Goal: Information Seeking & Learning: Check status

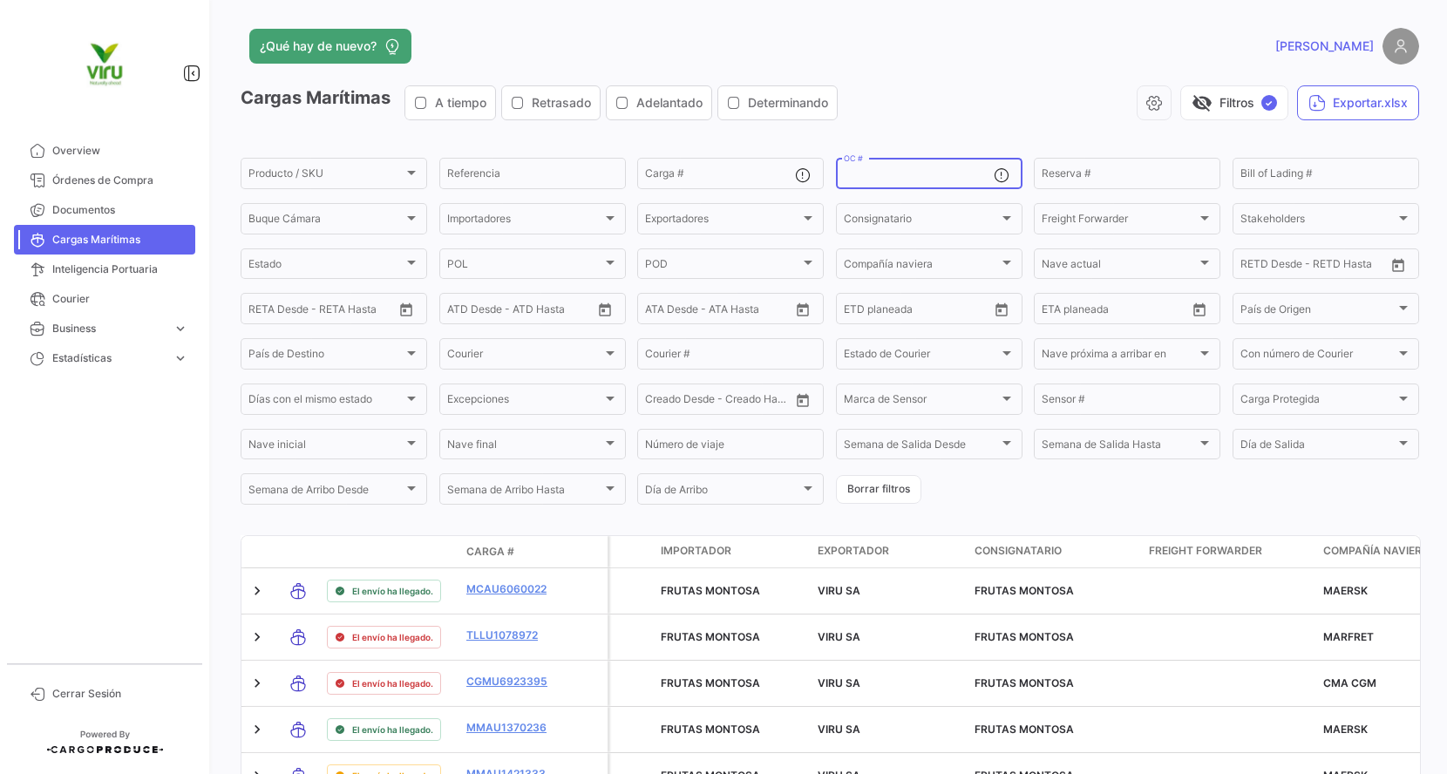
click at [891, 172] on input "OC #" at bounding box center [919, 176] width 150 height 12
paste input "20076103"
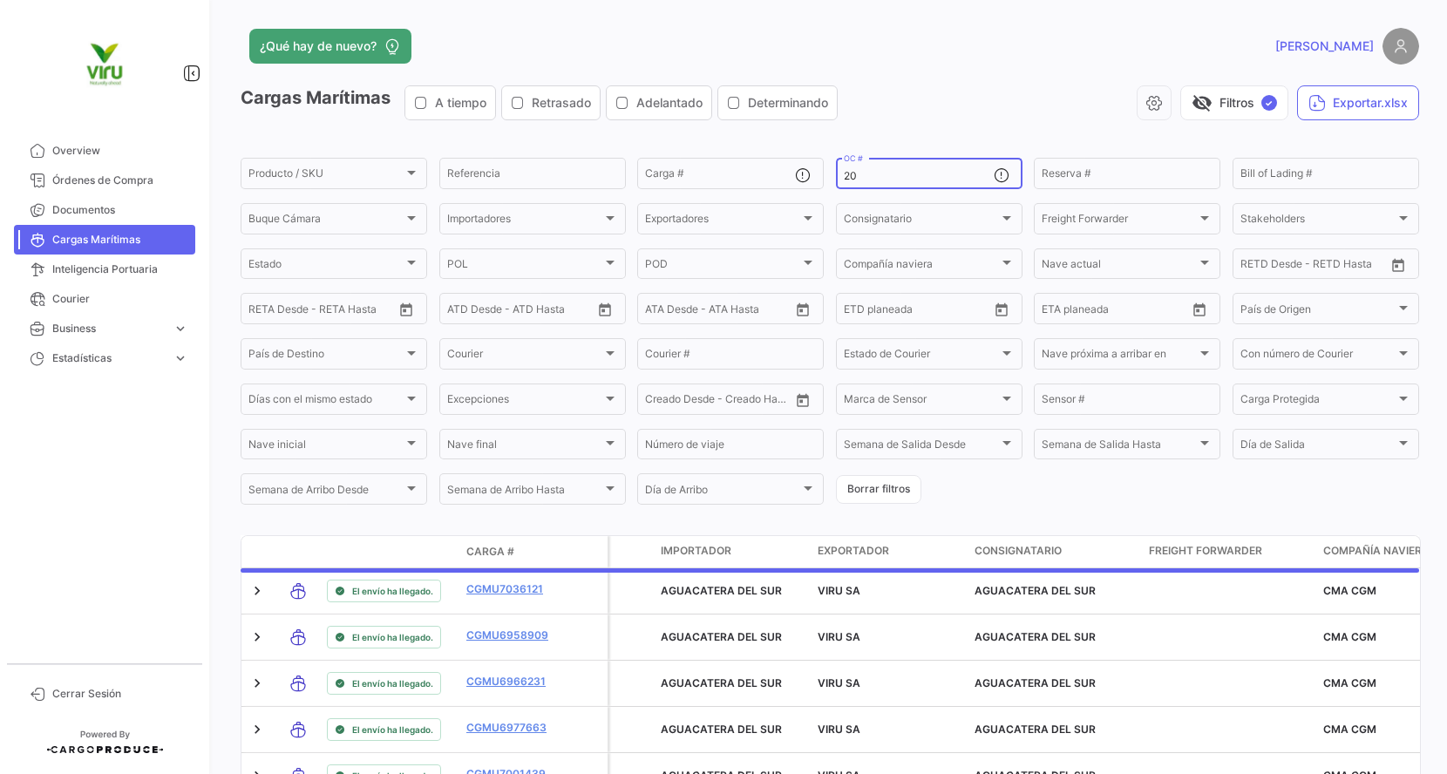
type input "2"
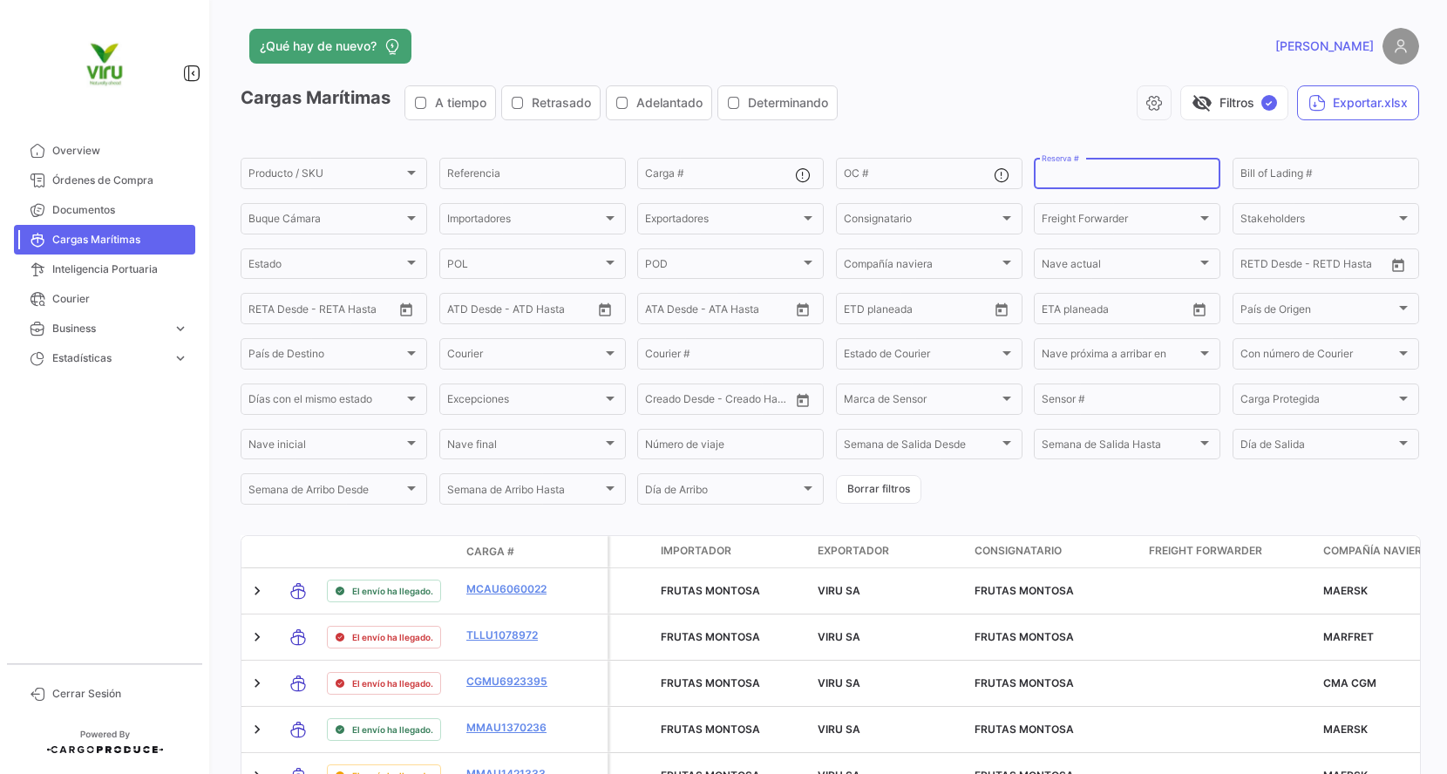
click at [1094, 173] on input "Reserva #" at bounding box center [1127, 176] width 171 height 12
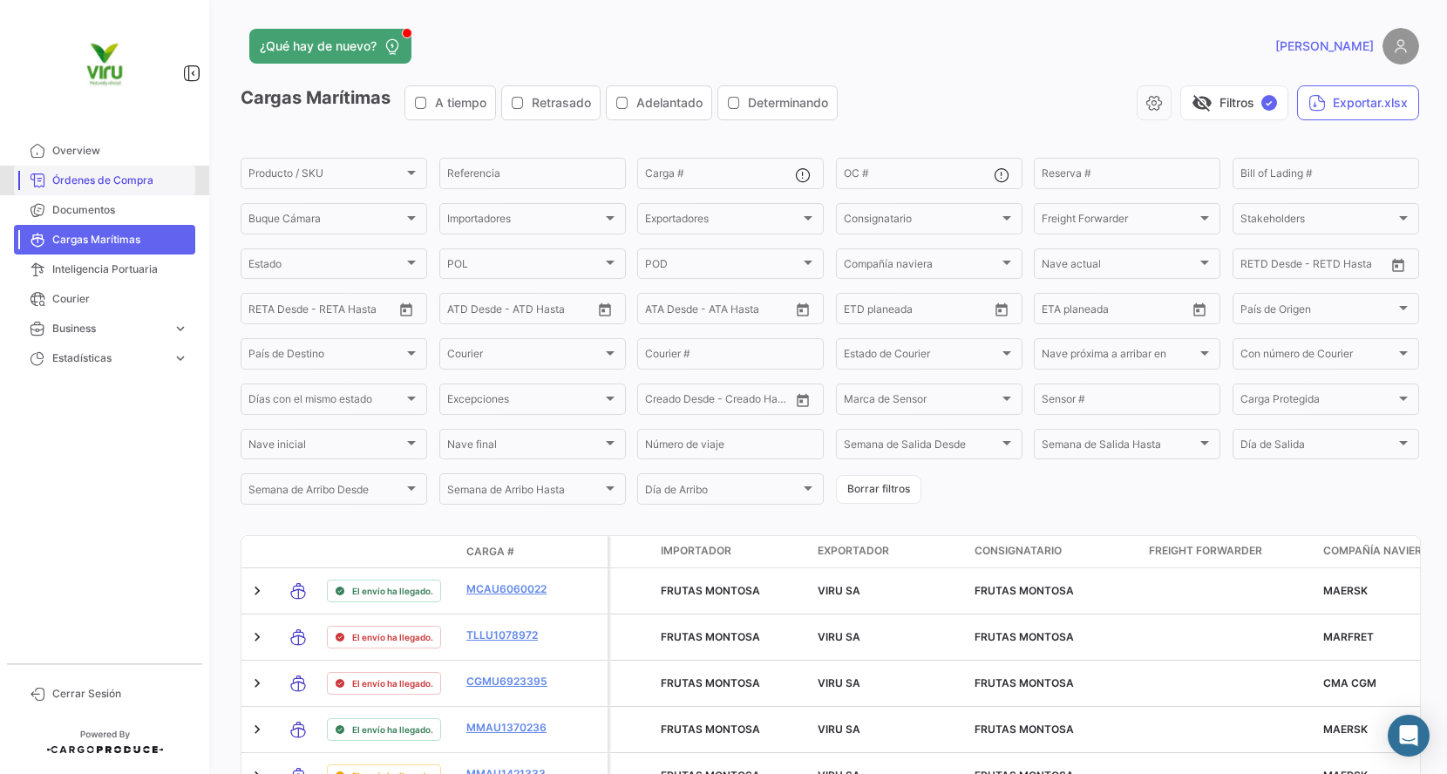
click at [149, 180] on span "Órdenes de Compra" at bounding box center [120, 181] width 136 height 16
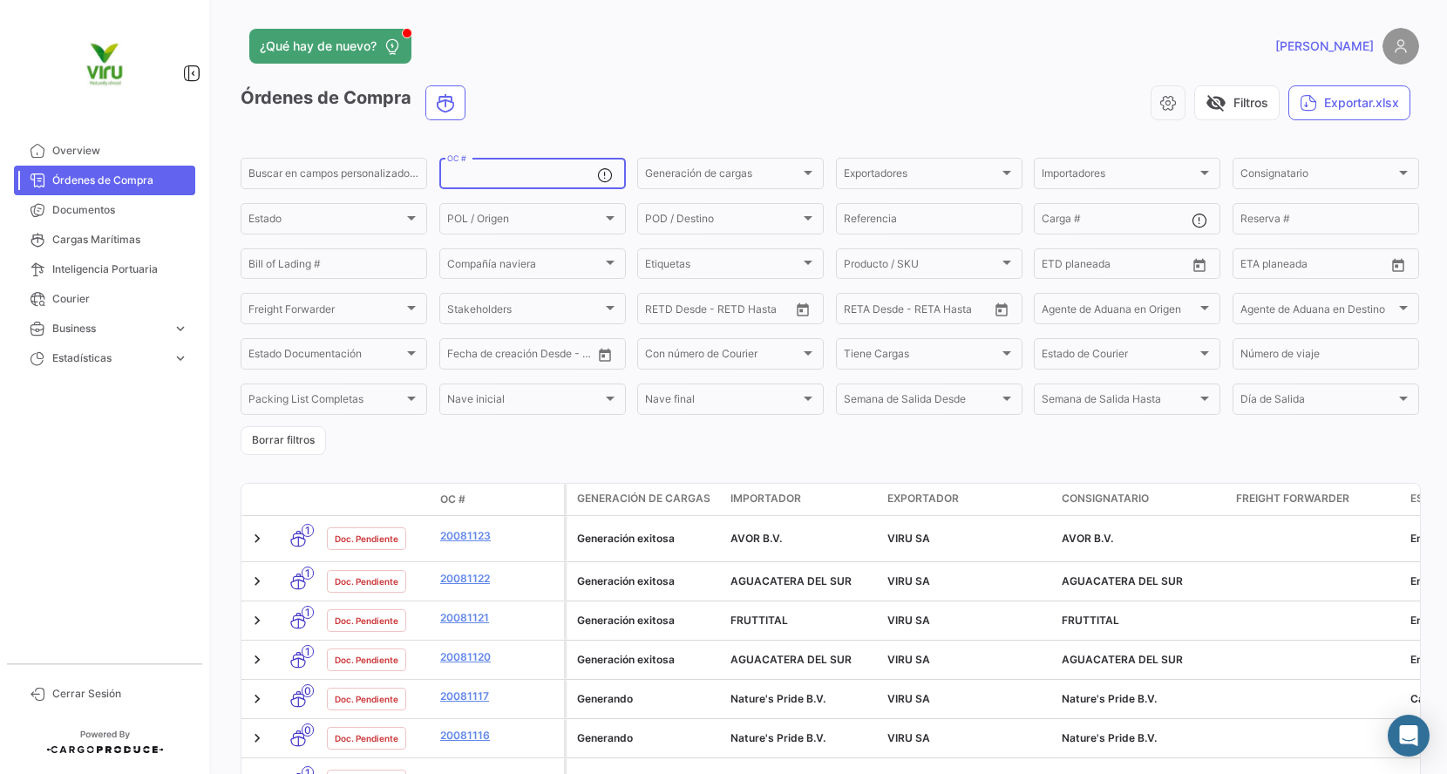
click at [547, 170] on input "OC #" at bounding box center [522, 176] width 150 height 12
paste input "20076103"
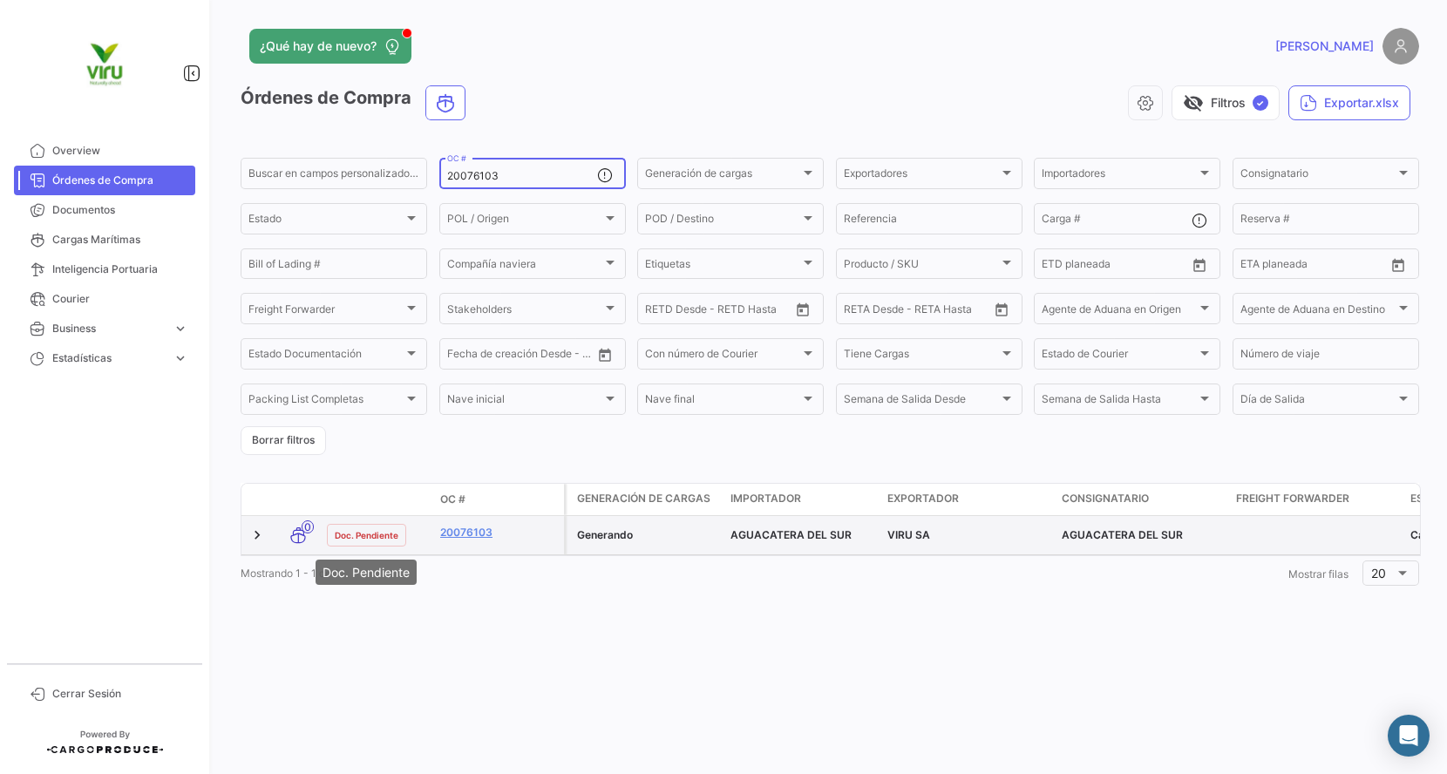
type input "20076103"
click at [385, 539] on span "Doc. Pendiente" at bounding box center [367, 535] width 64 height 14
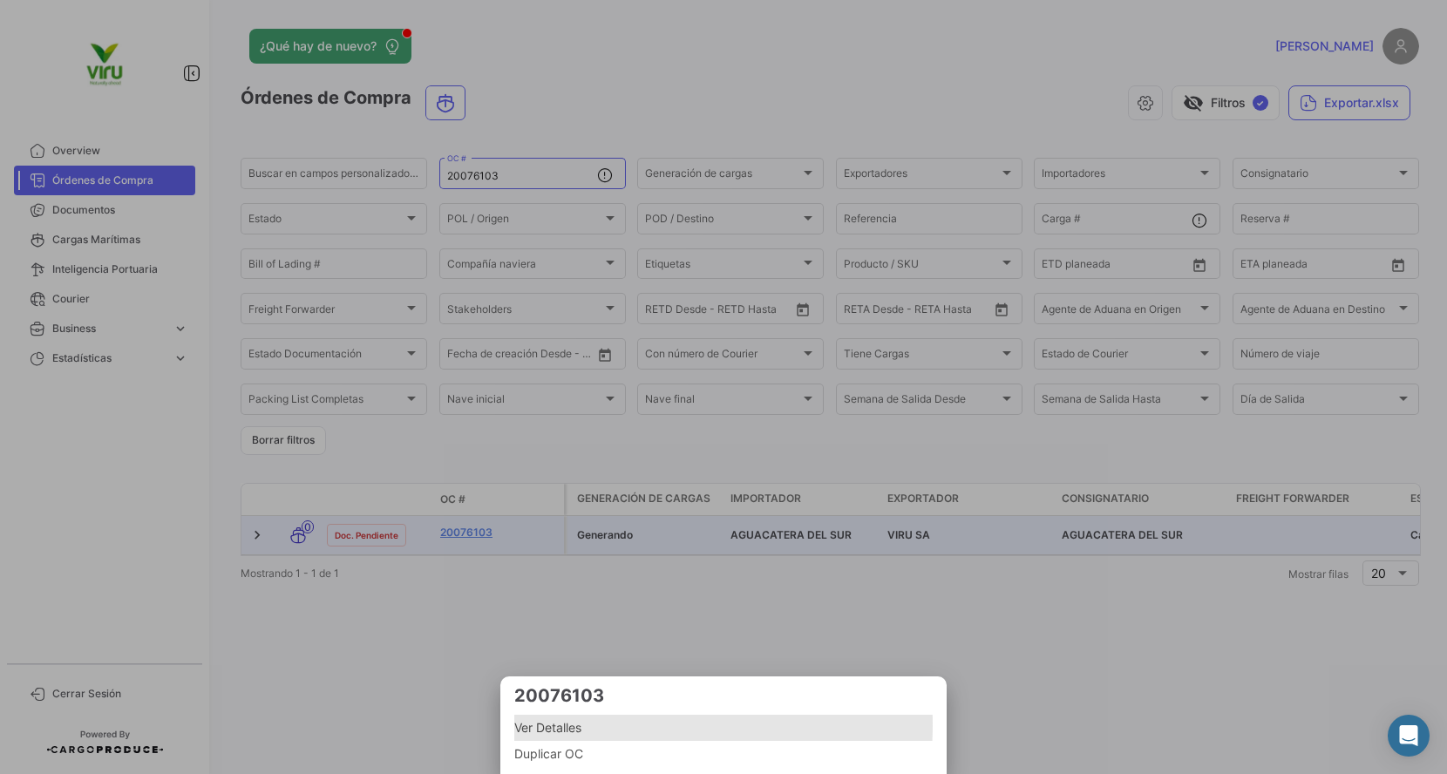
click at [551, 725] on span "Ver Detalles" at bounding box center [723, 727] width 418 height 21
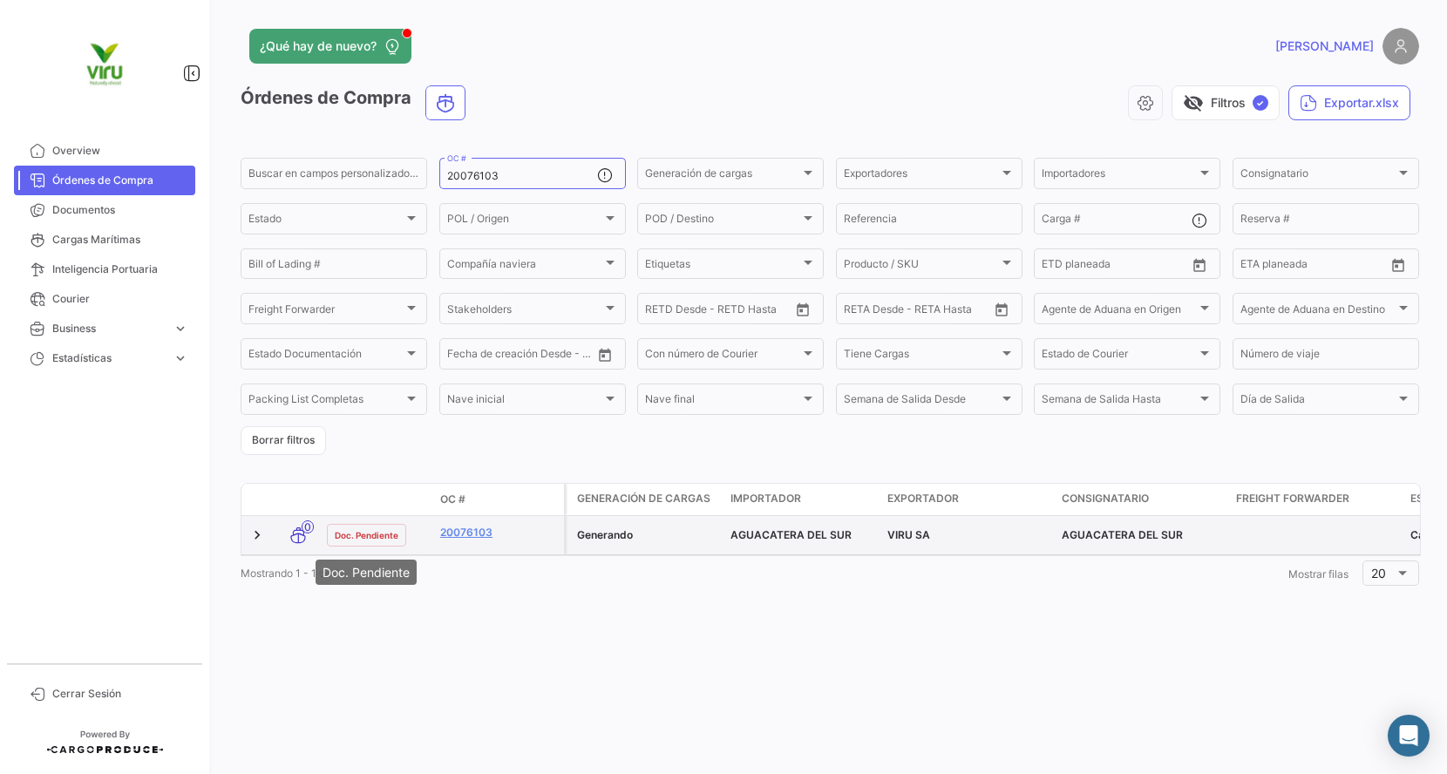
click at [358, 530] on span "Doc. Pendiente" at bounding box center [367, 535] width 64 height 14
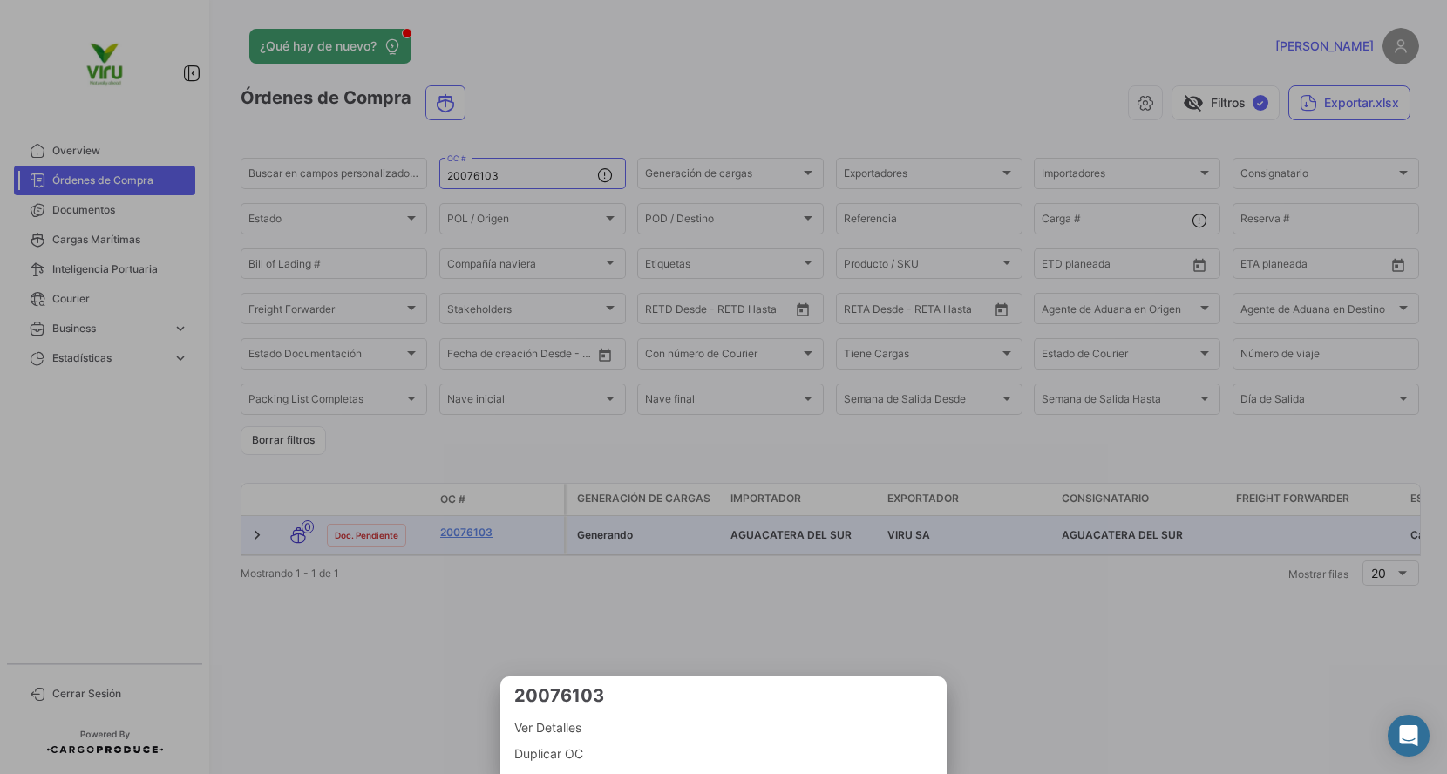
click at [551, 641] on div at bounding box center [723, 387] width 1447 height 774
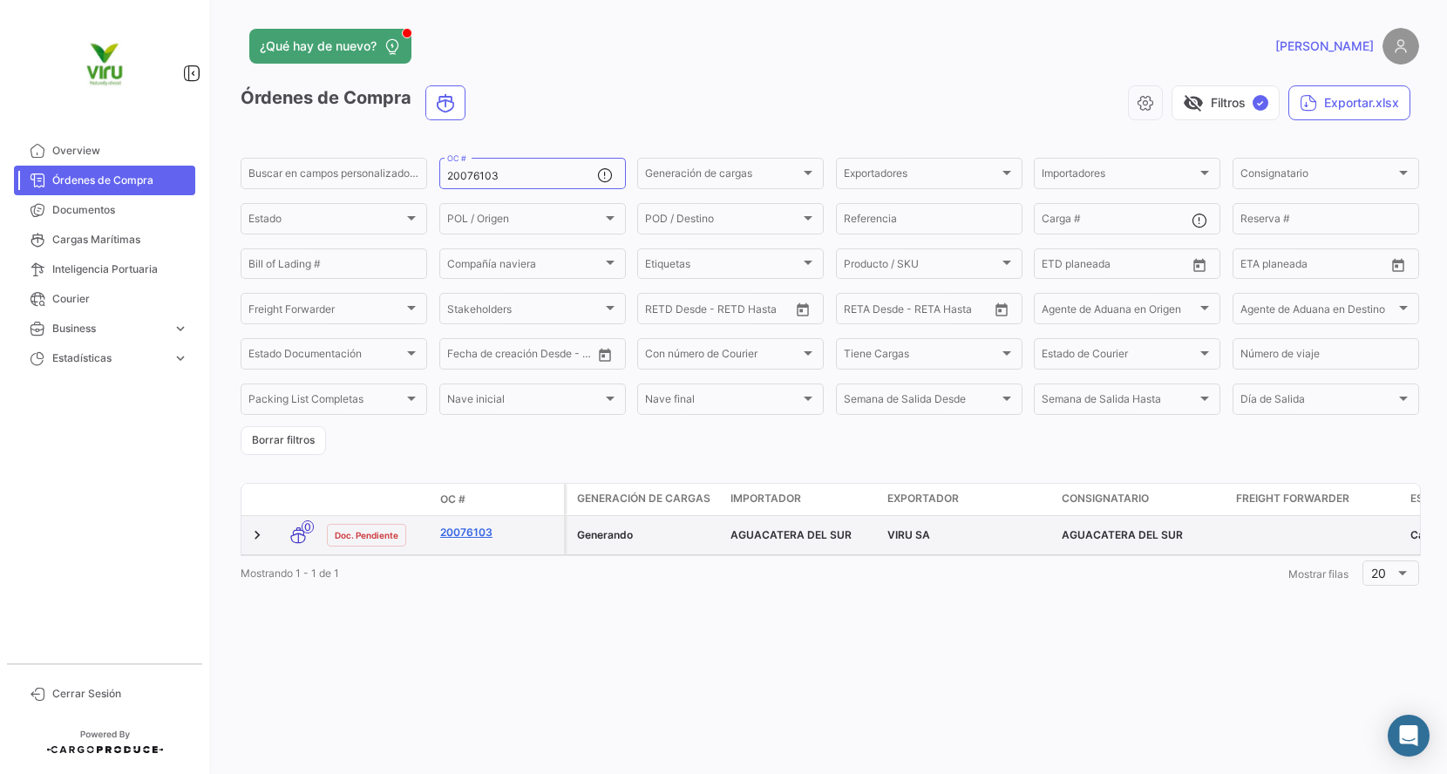
click at [460, 532] on link "20076103" at bounding box center [498, 533] width 117 height 16
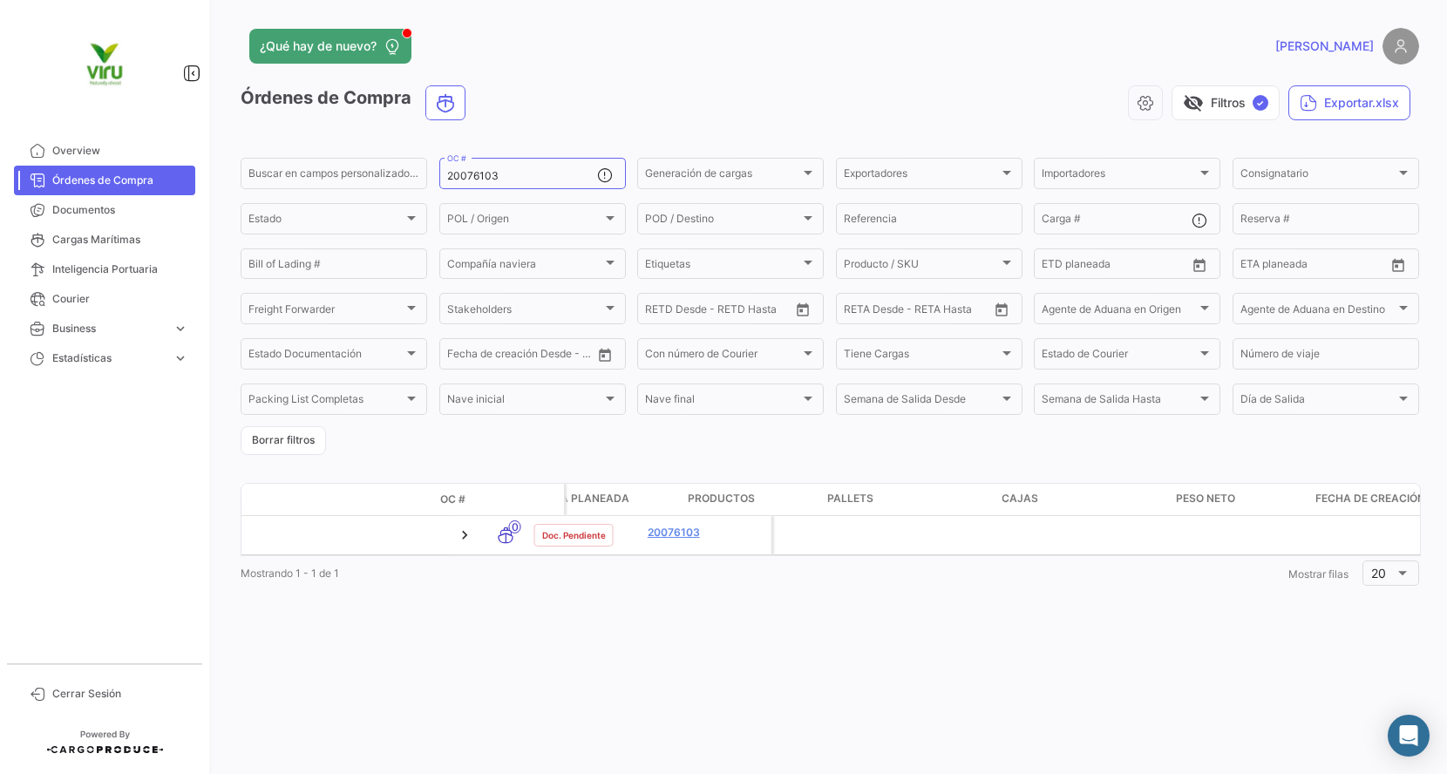
scroll to position [0, 3634]
click at [542, 173] on input "20076103" at bounding box center [522, 176] width 150 height 12
paste input "20075834"
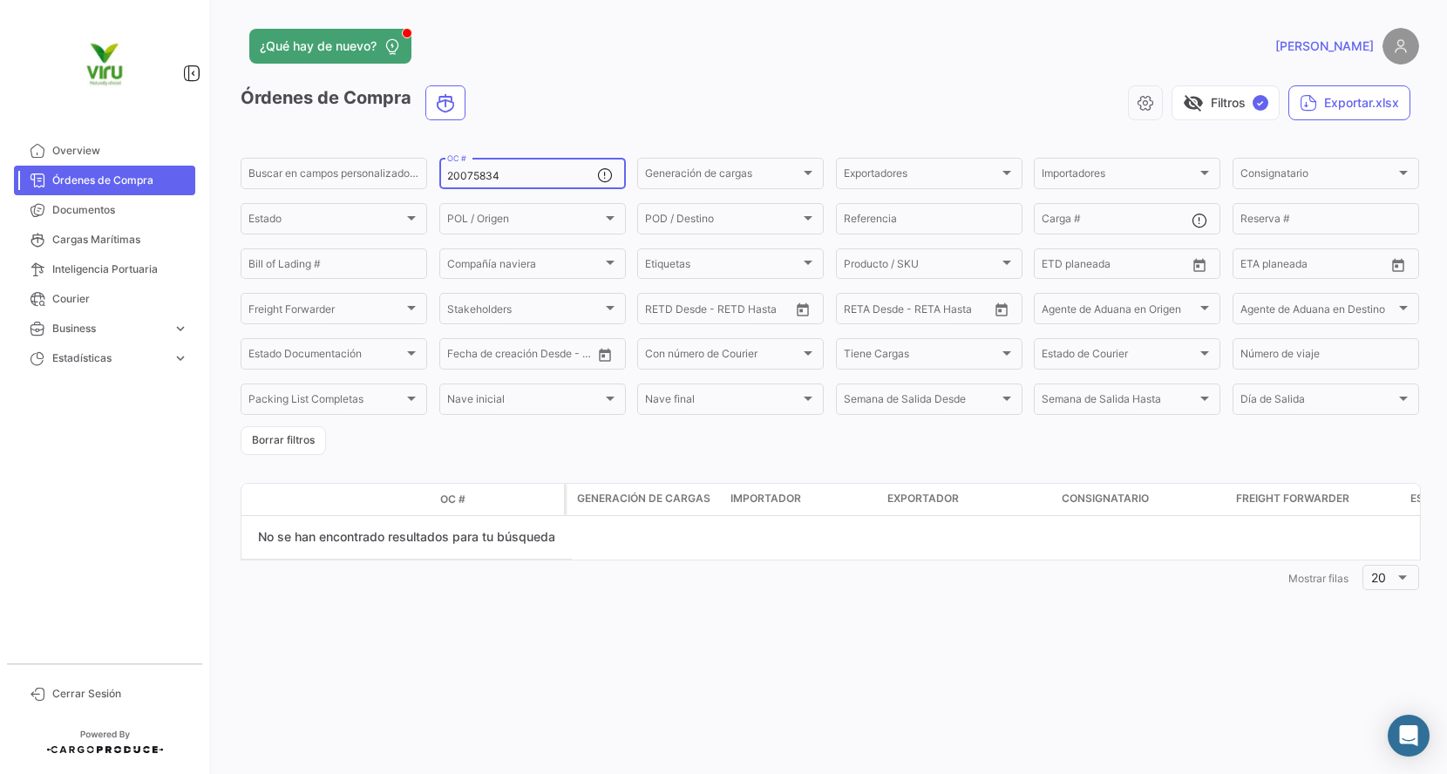
type input "20075834"
click at [139, 207] on span "Documentos" at bounding box center [120, 210] width 136 height 16
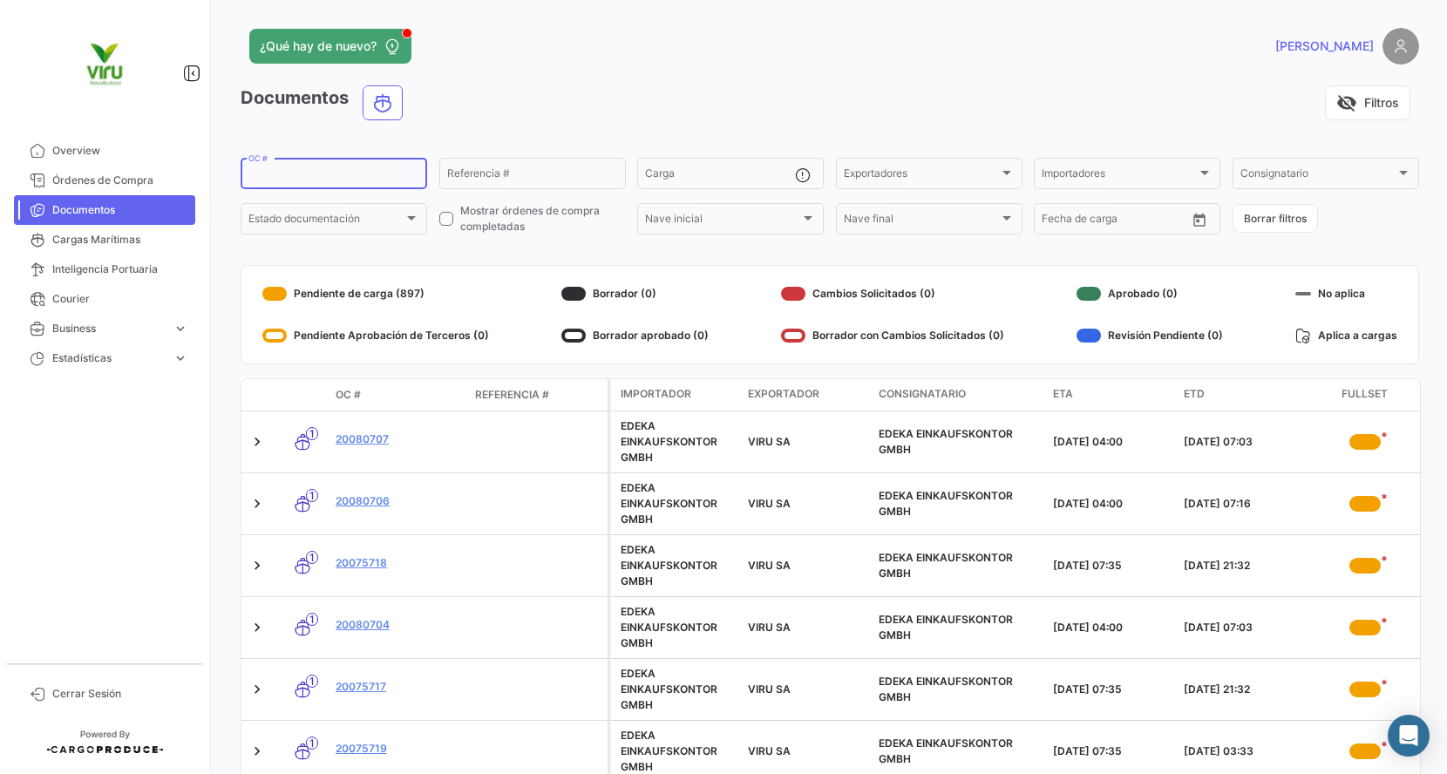
click at [318, 175] on input "OC #" at bounding box center [333, 176] width 171 height 12
paste input "20075834"
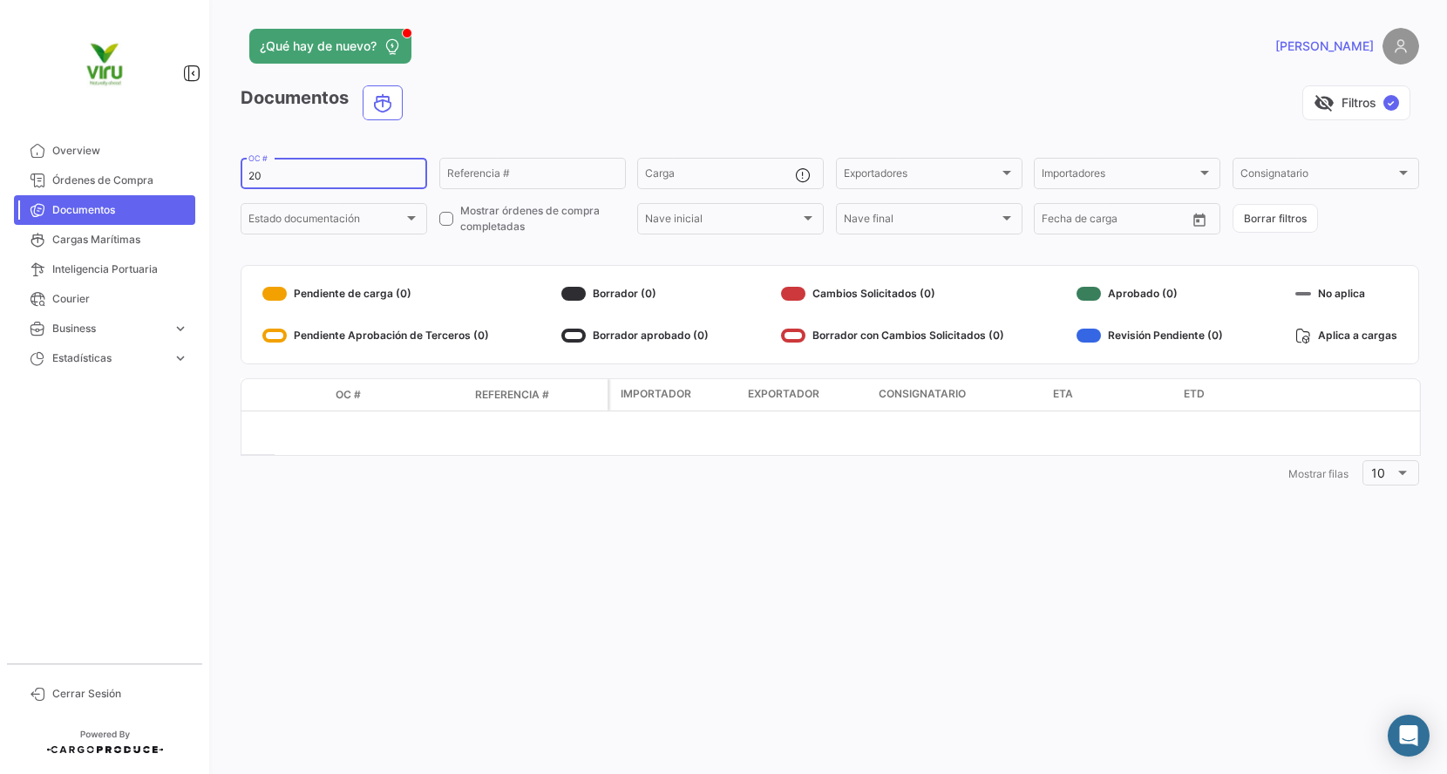
type input "2"
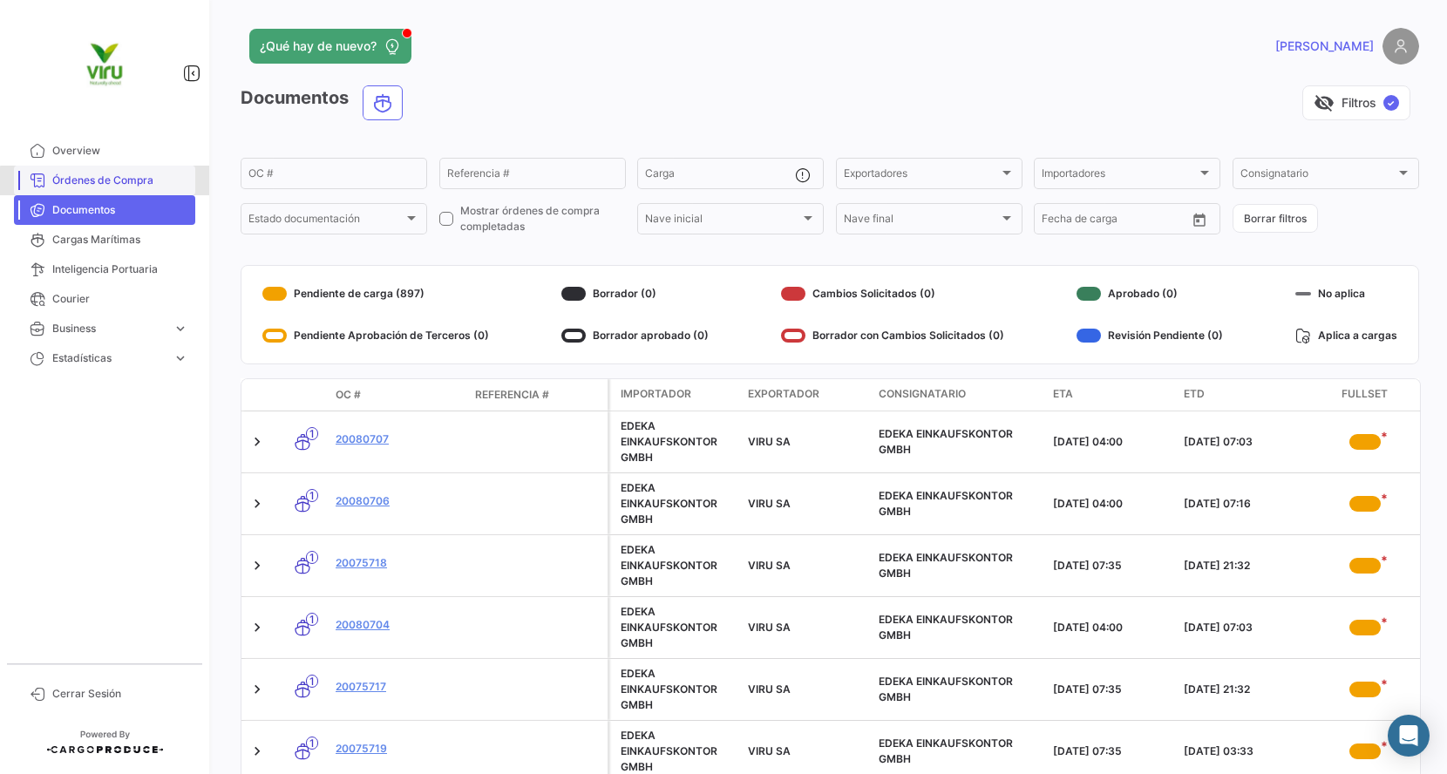
click at [148, 183] on span "Órdenes de Compra" at bounding box center [120, 181] width 136 height 16
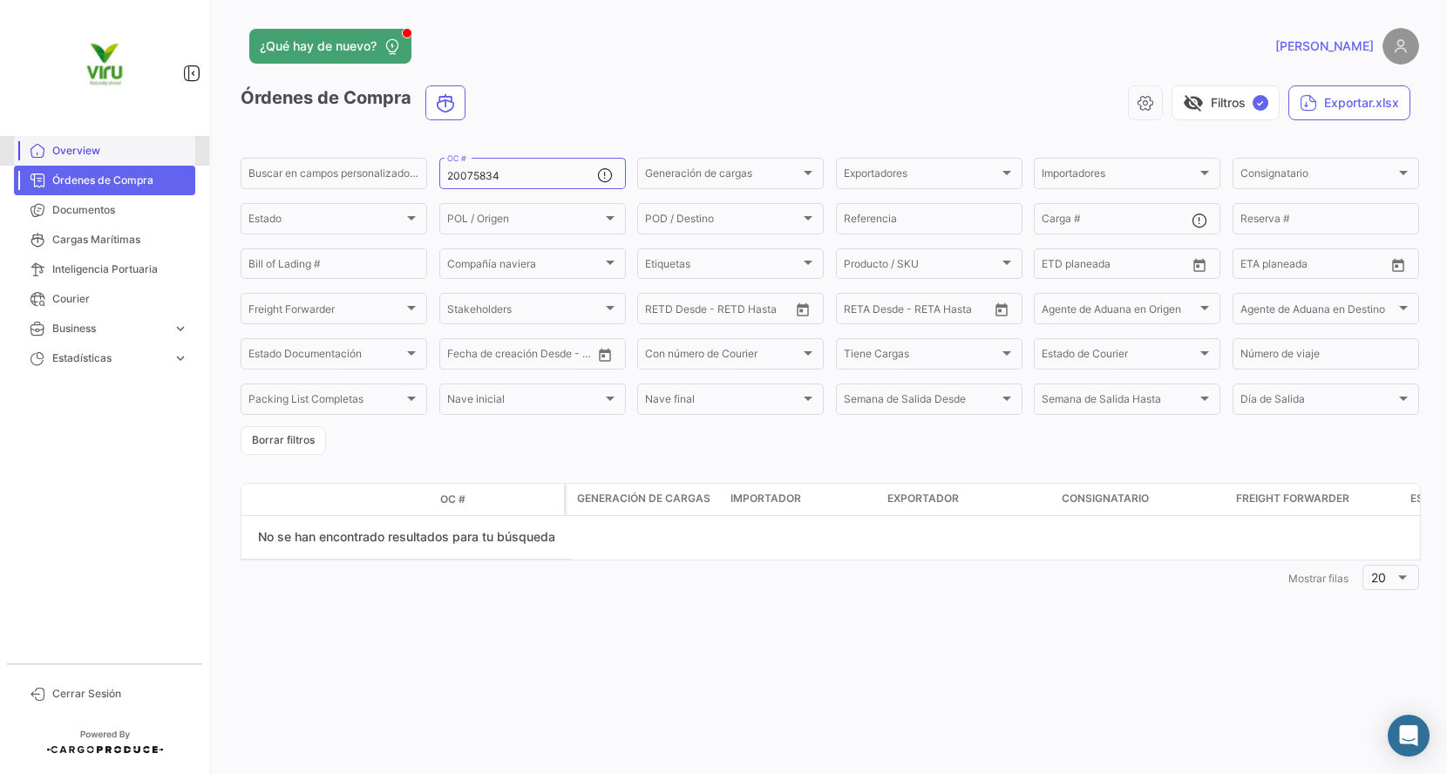
click at [114, 155] on span "Overview" at bounding box center [120, 151] width 136 height 16
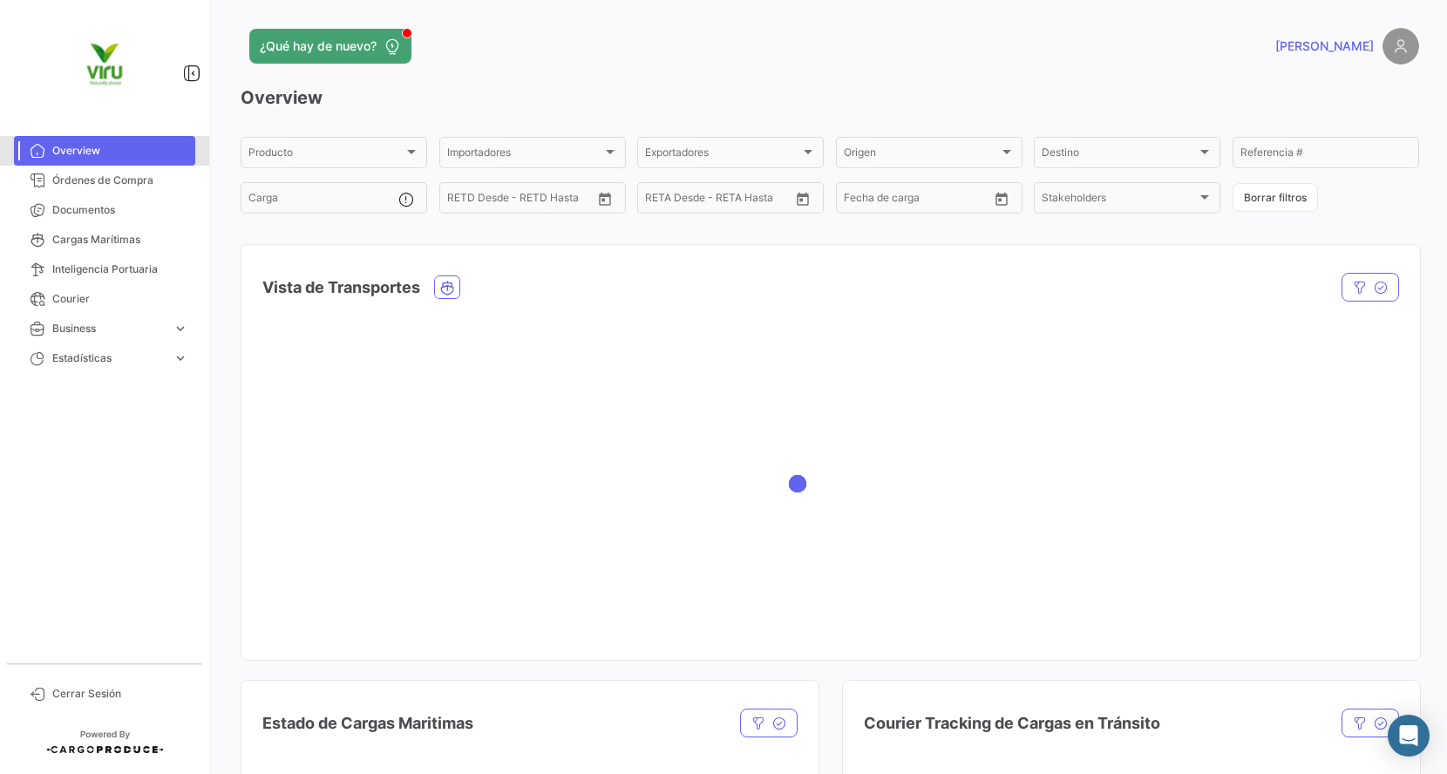
click at [112, 155] on span "Overview" at bounding box center [120, 151] width 136 height 16
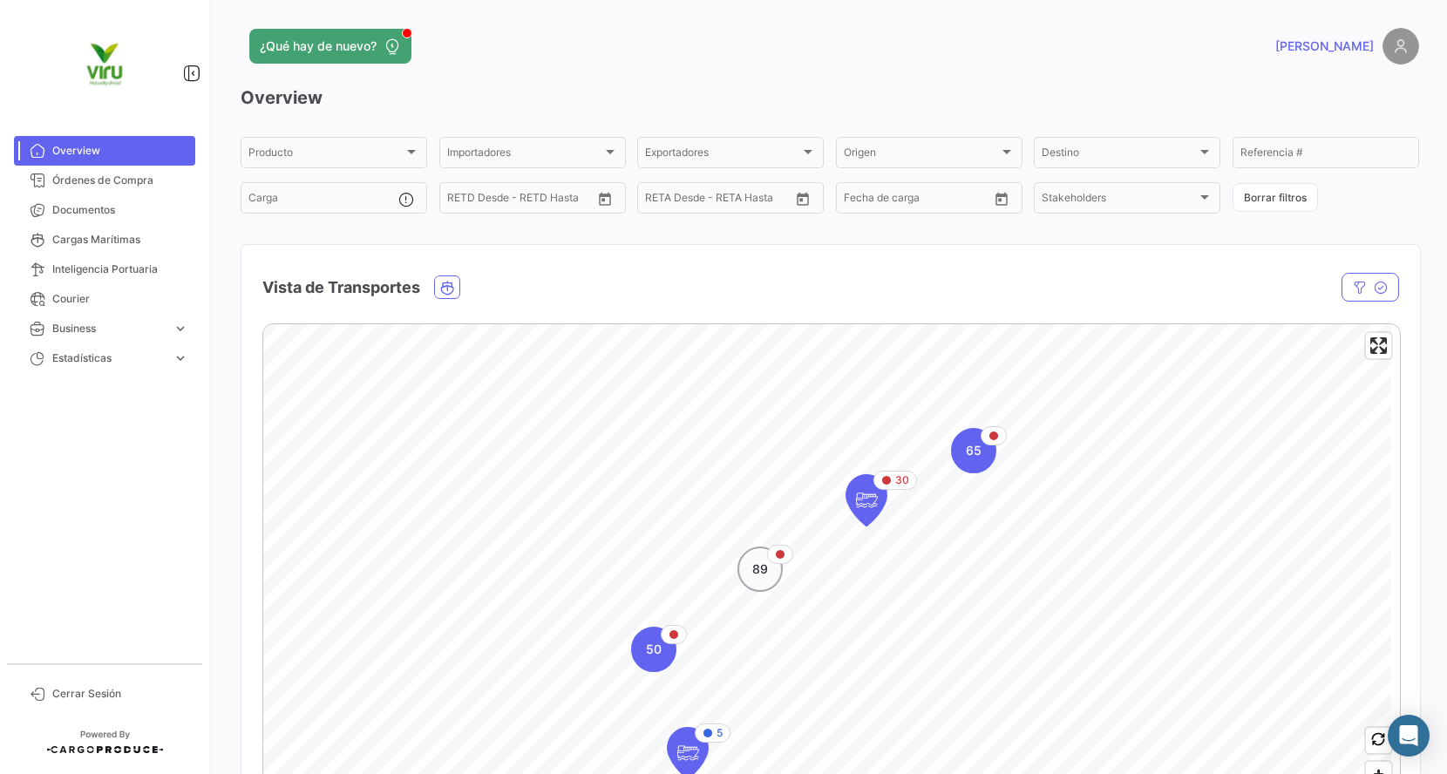
click at [776, 564] on div "89" at bounding box center [760, 569] width 45 height 45
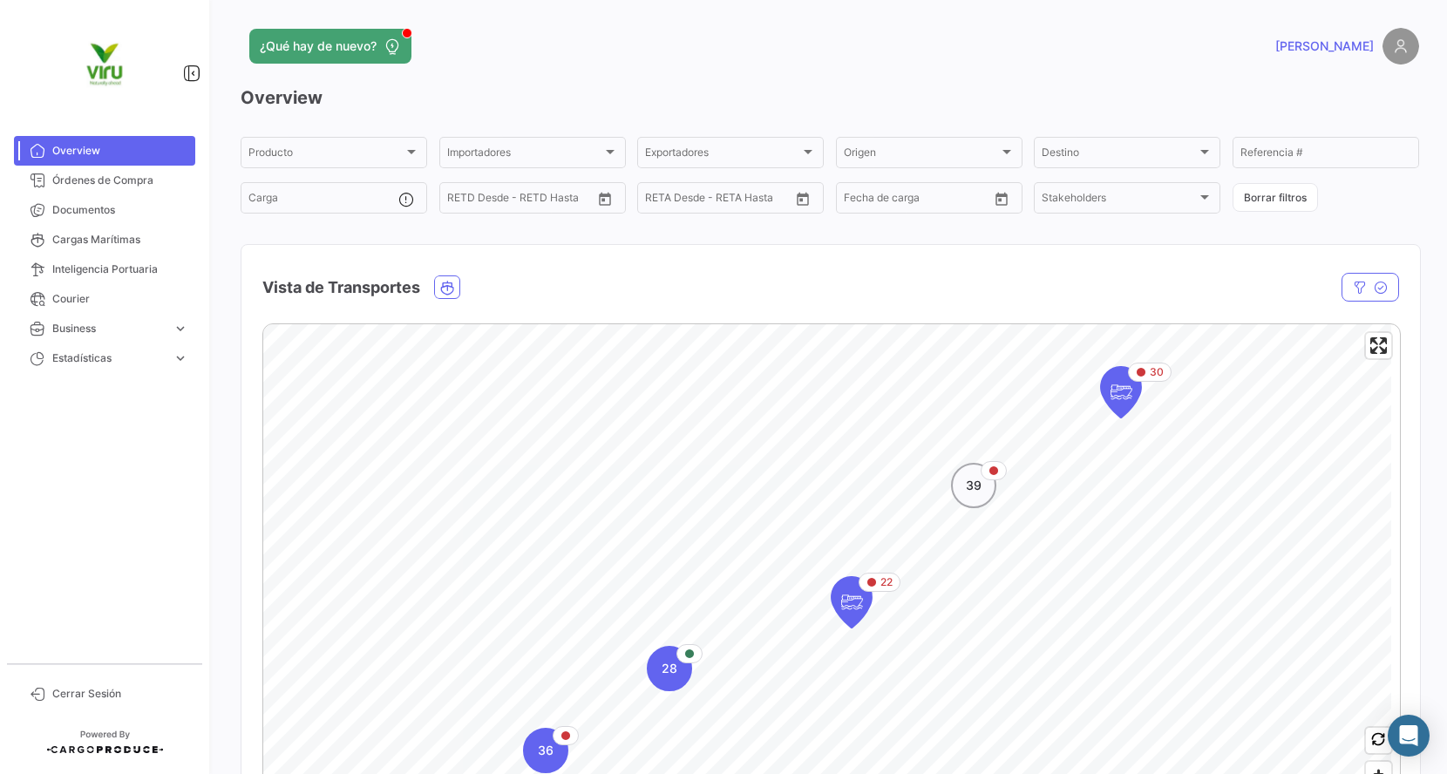
click at [976, 487] on span "39" at bounding box center [974, 485] width 16 height 17
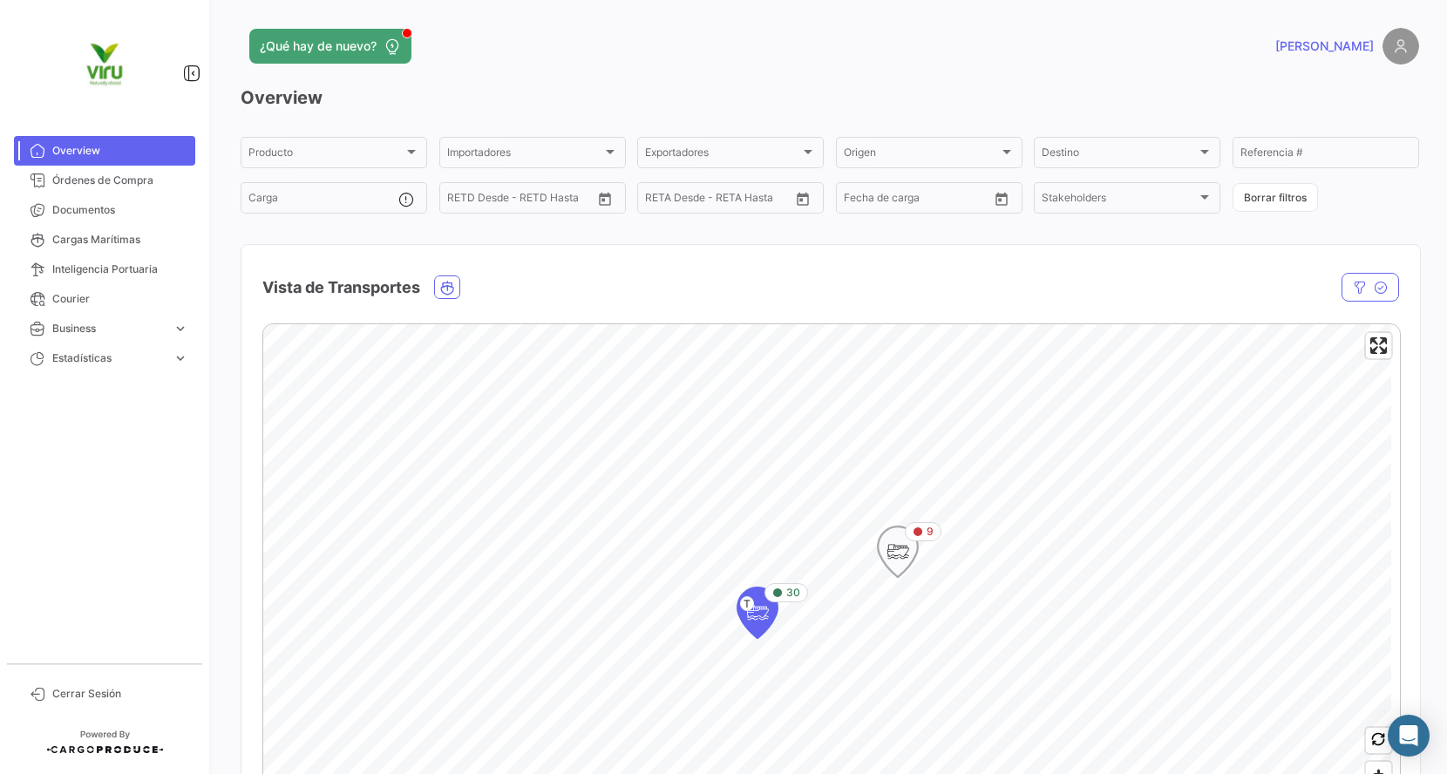
click at [911, 564] on icon "Map marker" at bounding box center [898, 552] width 42 height 52
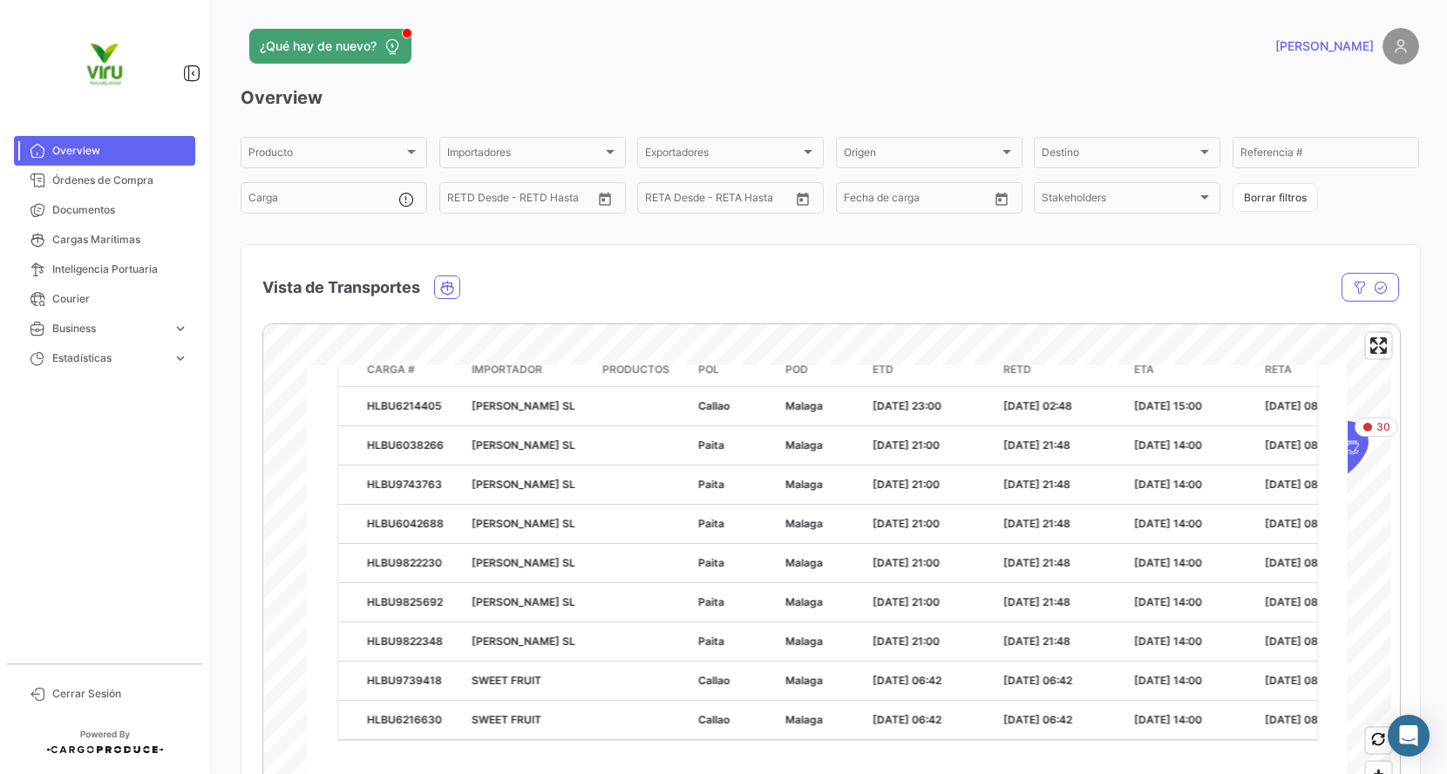
scroll to position [190, 0]
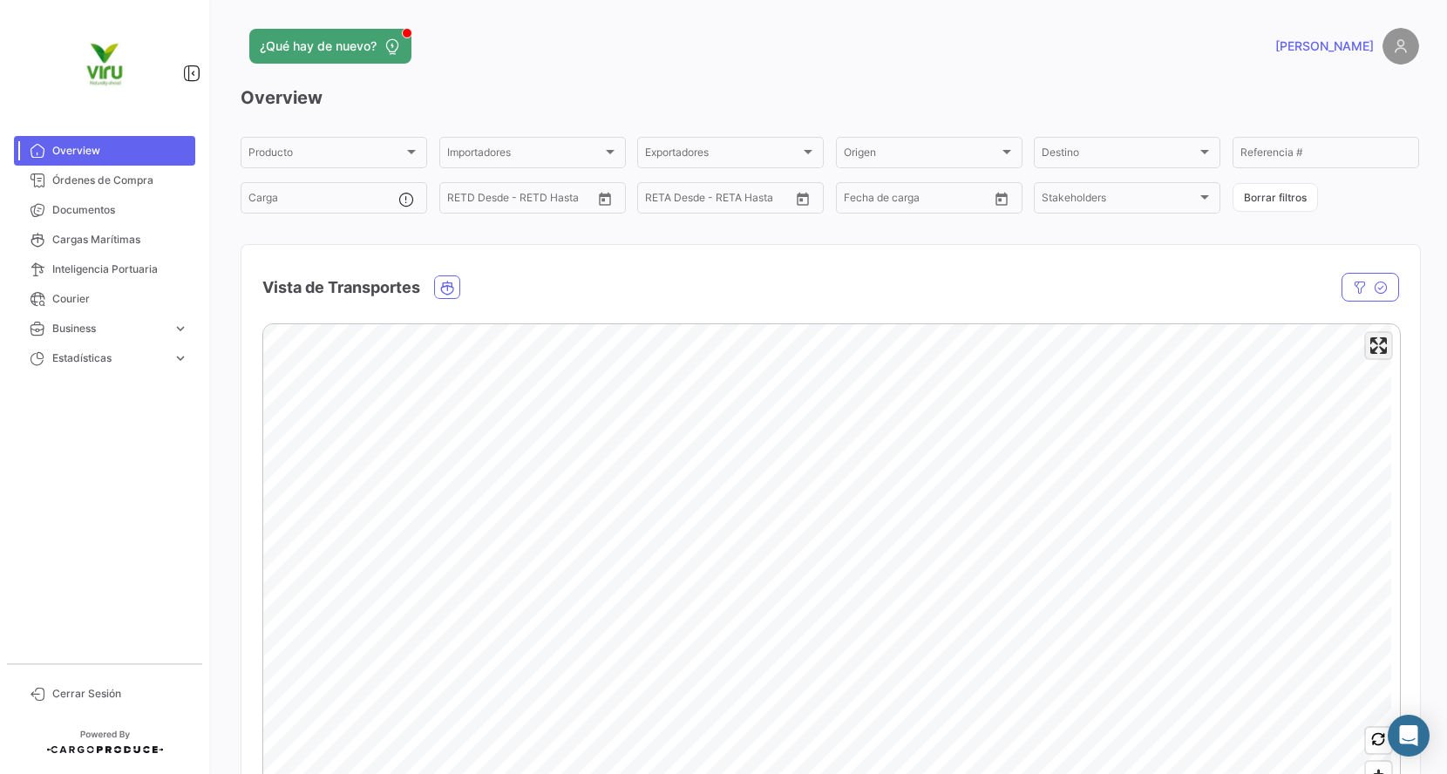
click at [1366, 350] on span "Enter fullscreen" at bounding box center [1378, 345] width 25 height 25
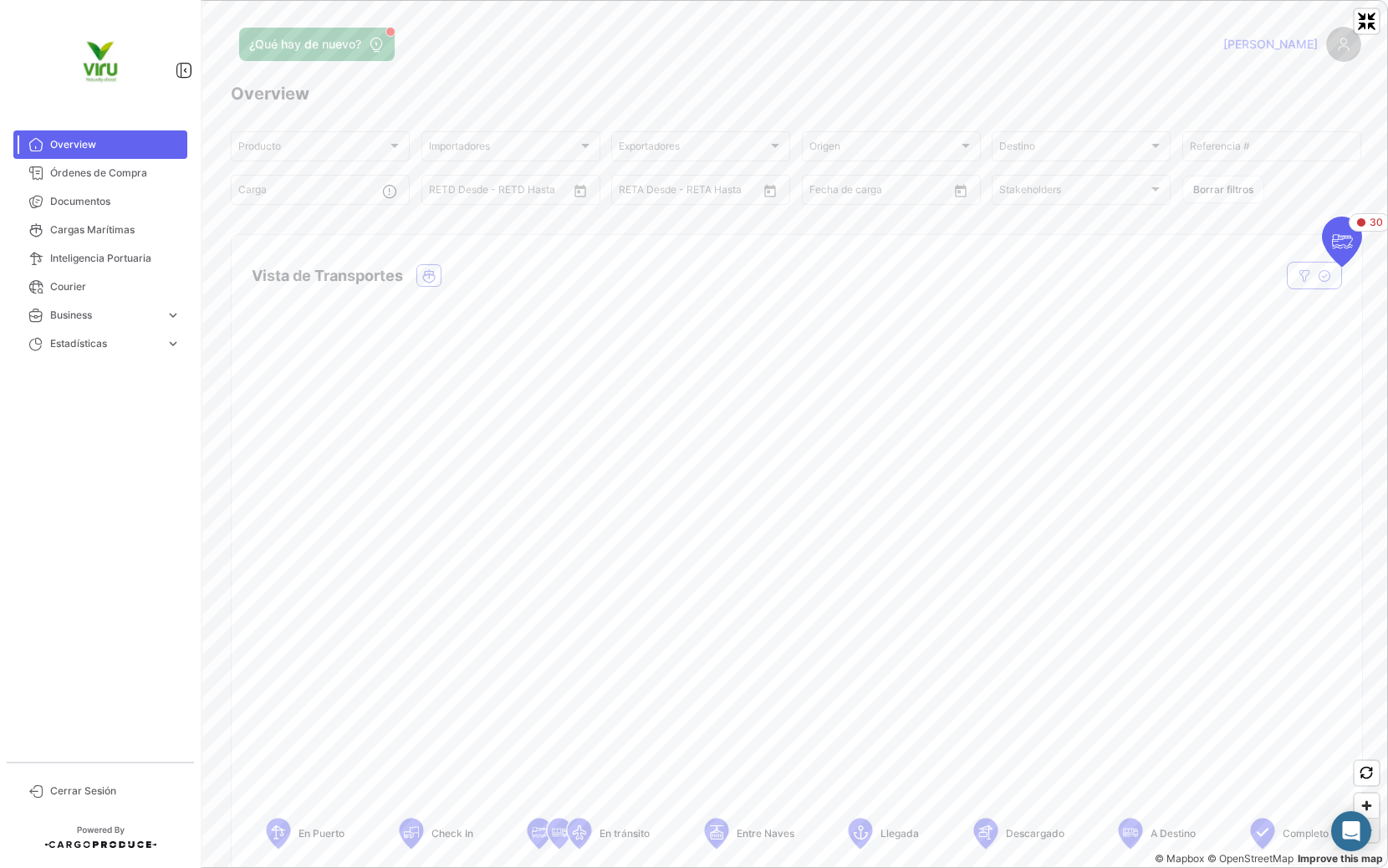
click at [1361, 741] on span "Zoom out" at bounding box center [1366, 830] width 24 height 23
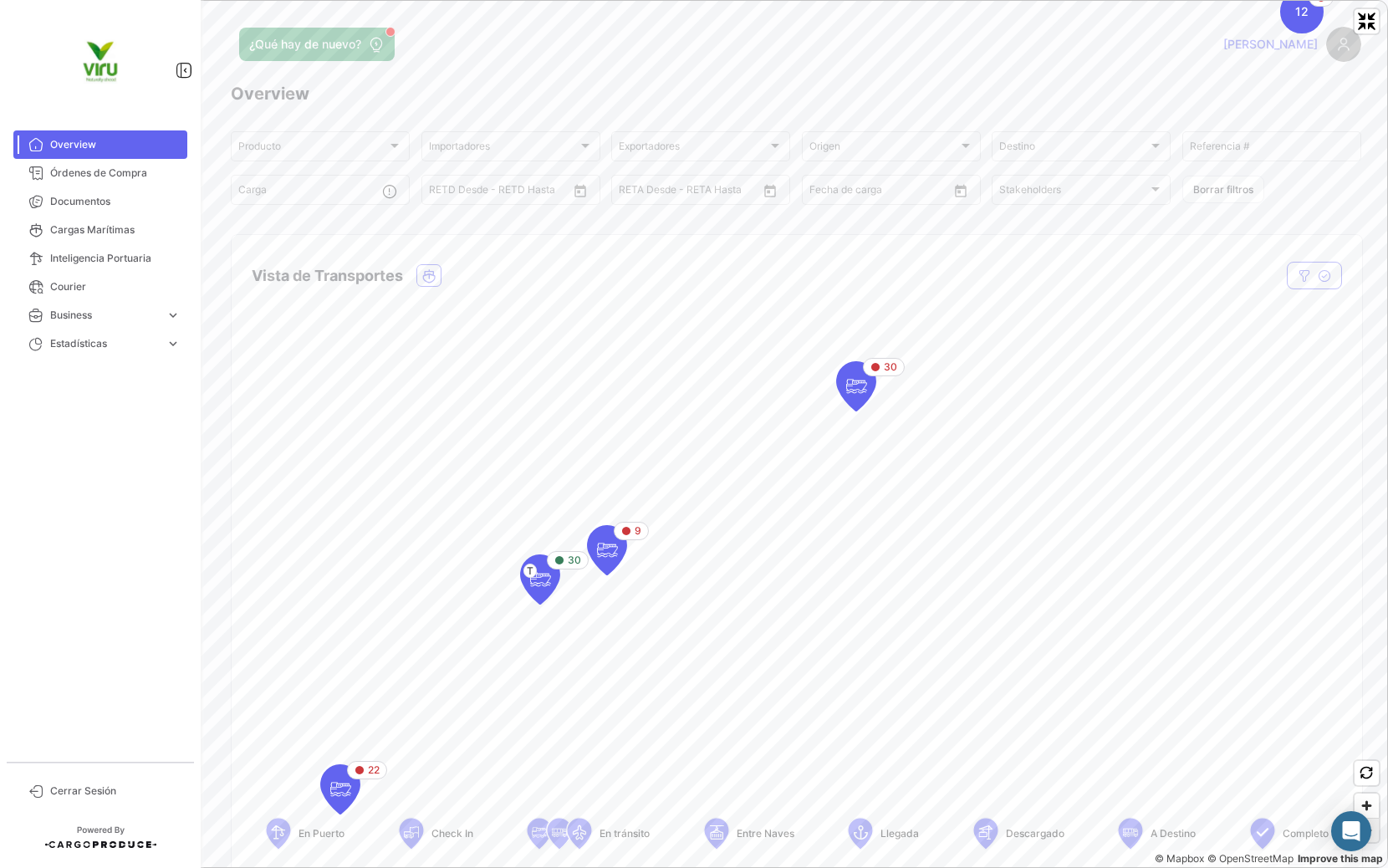
click at [1361, 741] on span "Zoom out" at bounding box center [1366, 830] width 24 height 23
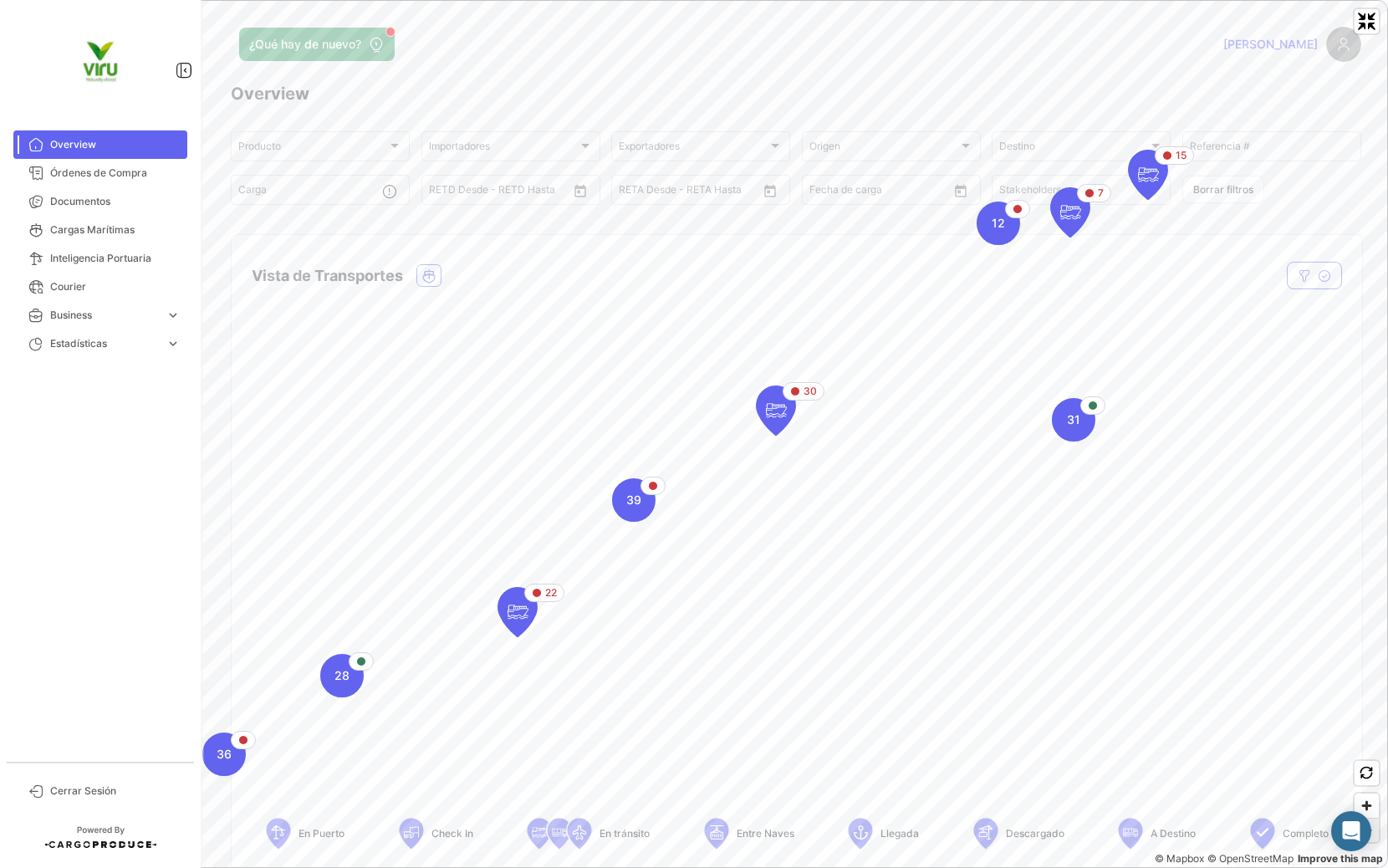
click at [1361, 741] on span "Zoom out" at bounding box center [1366, 830] width 24 height 23
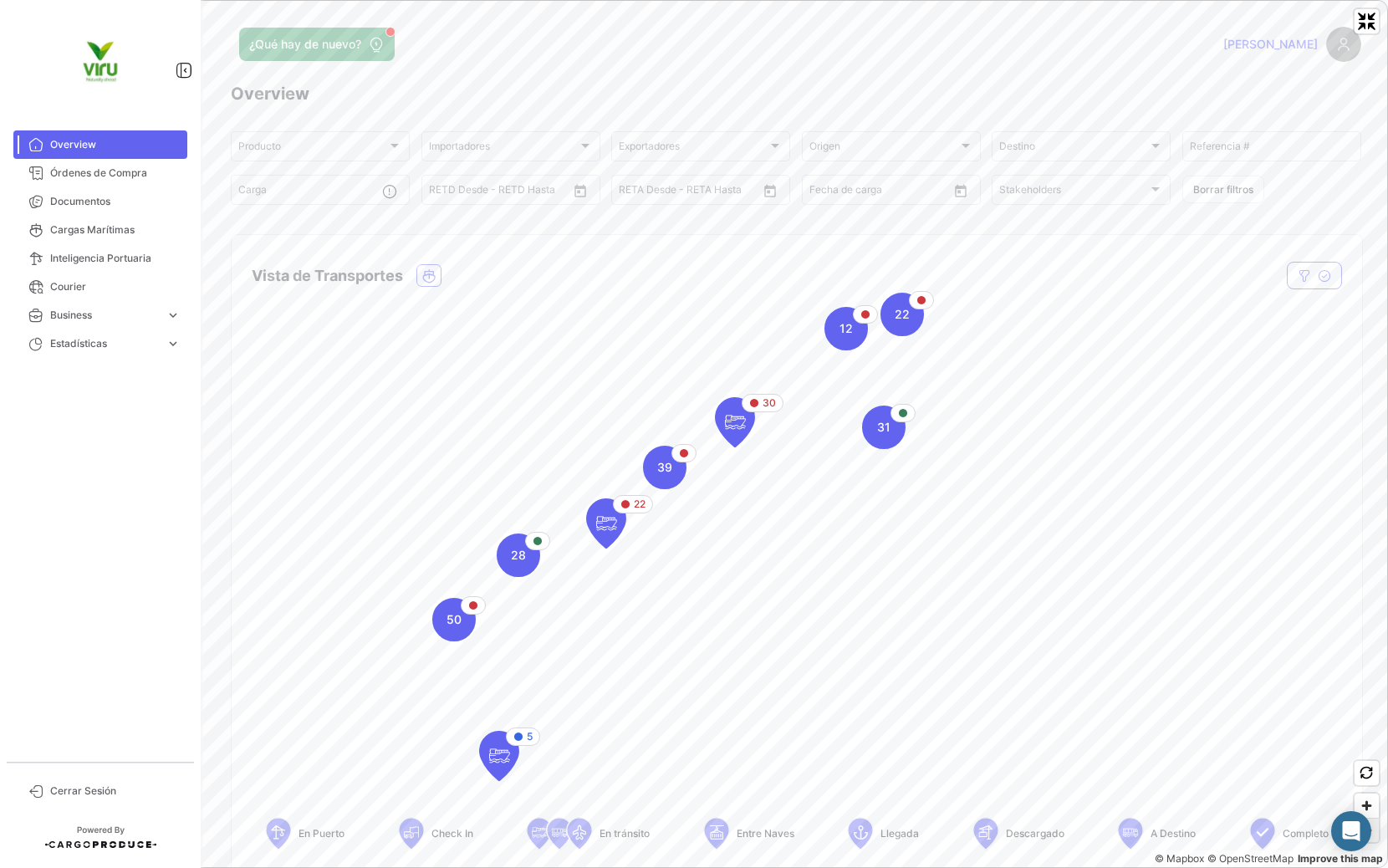
click at [1361, 741] on span "Zoom out" at bounding box center [1366, 830] width 24 height 23
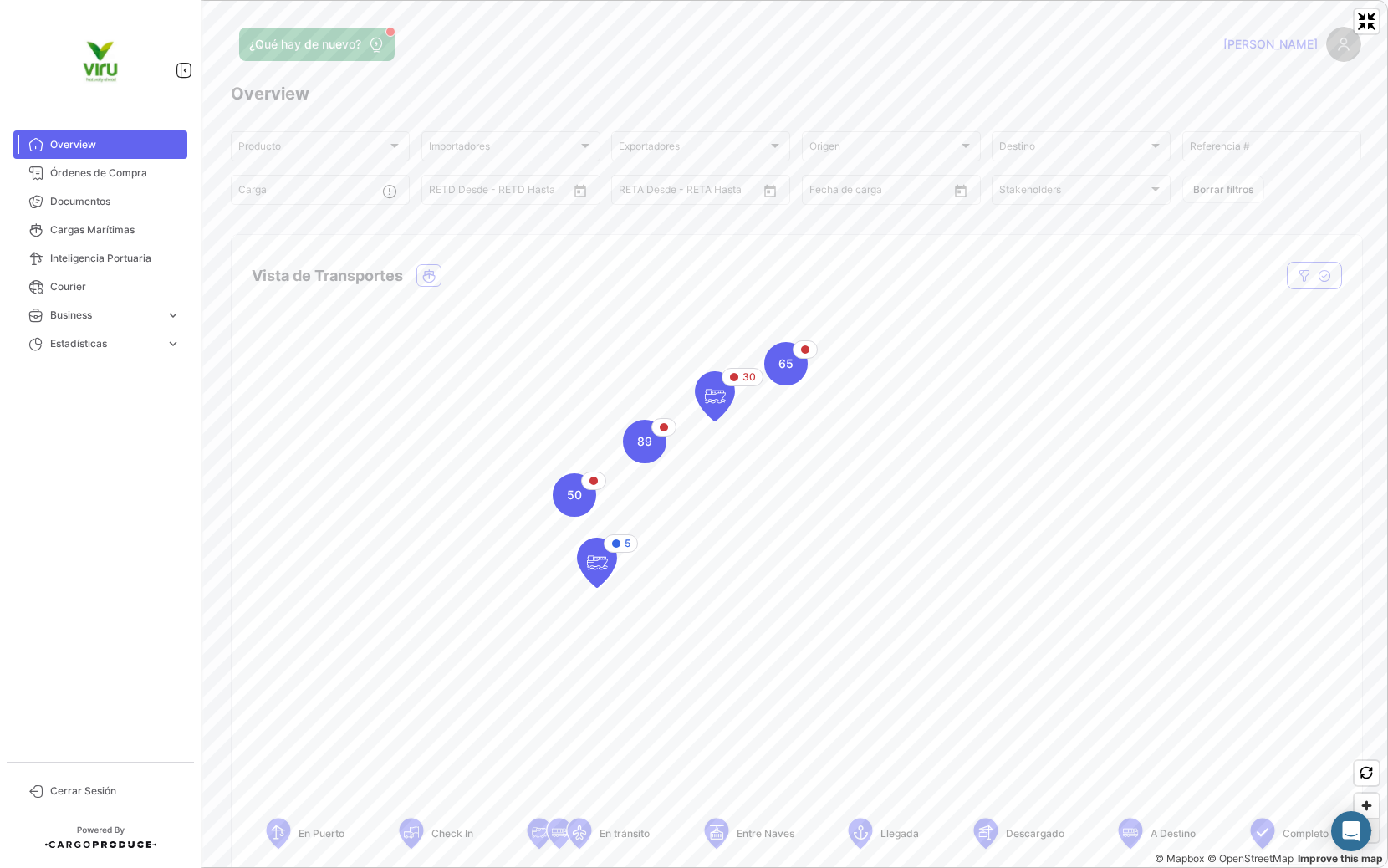
click at [1361, 741] on span "Zoom out" at bounding box center [1366, 830] width 24 height 23
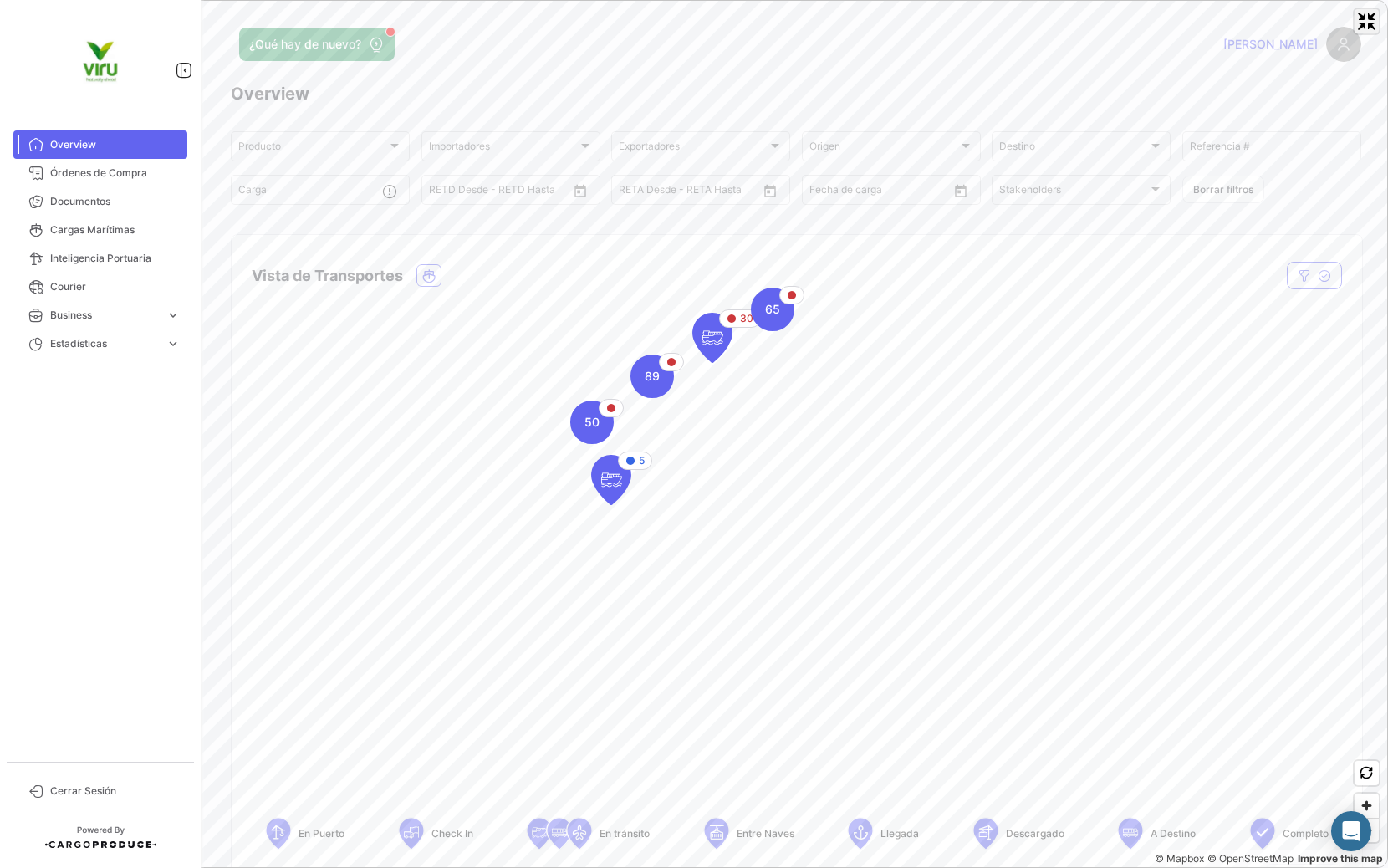
click at [1369, 31] on span "Exit fullscreen" at bounding box center [1366, 21] width 24 height 24
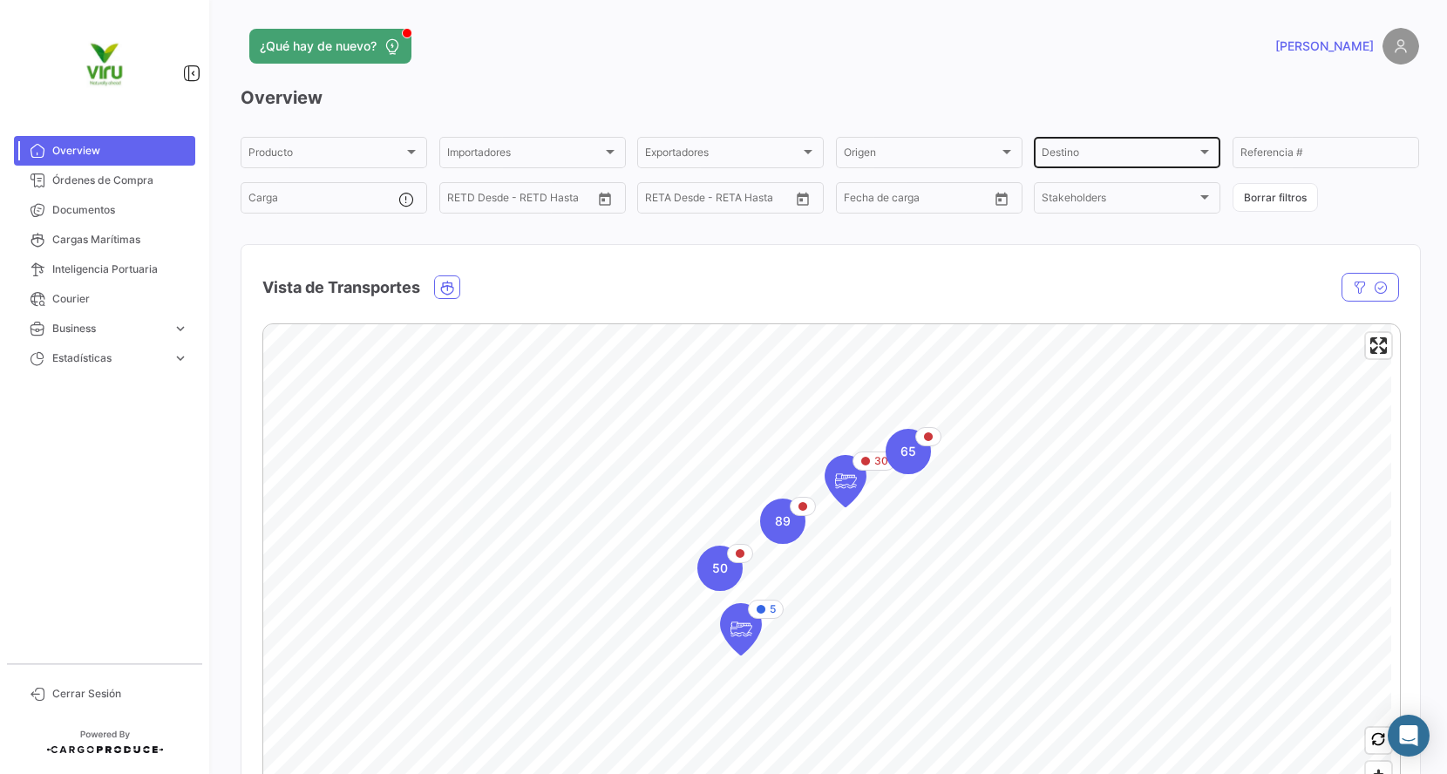
click at [1200, 151] on div at bounding box center [1204, 152] width 9 height 4
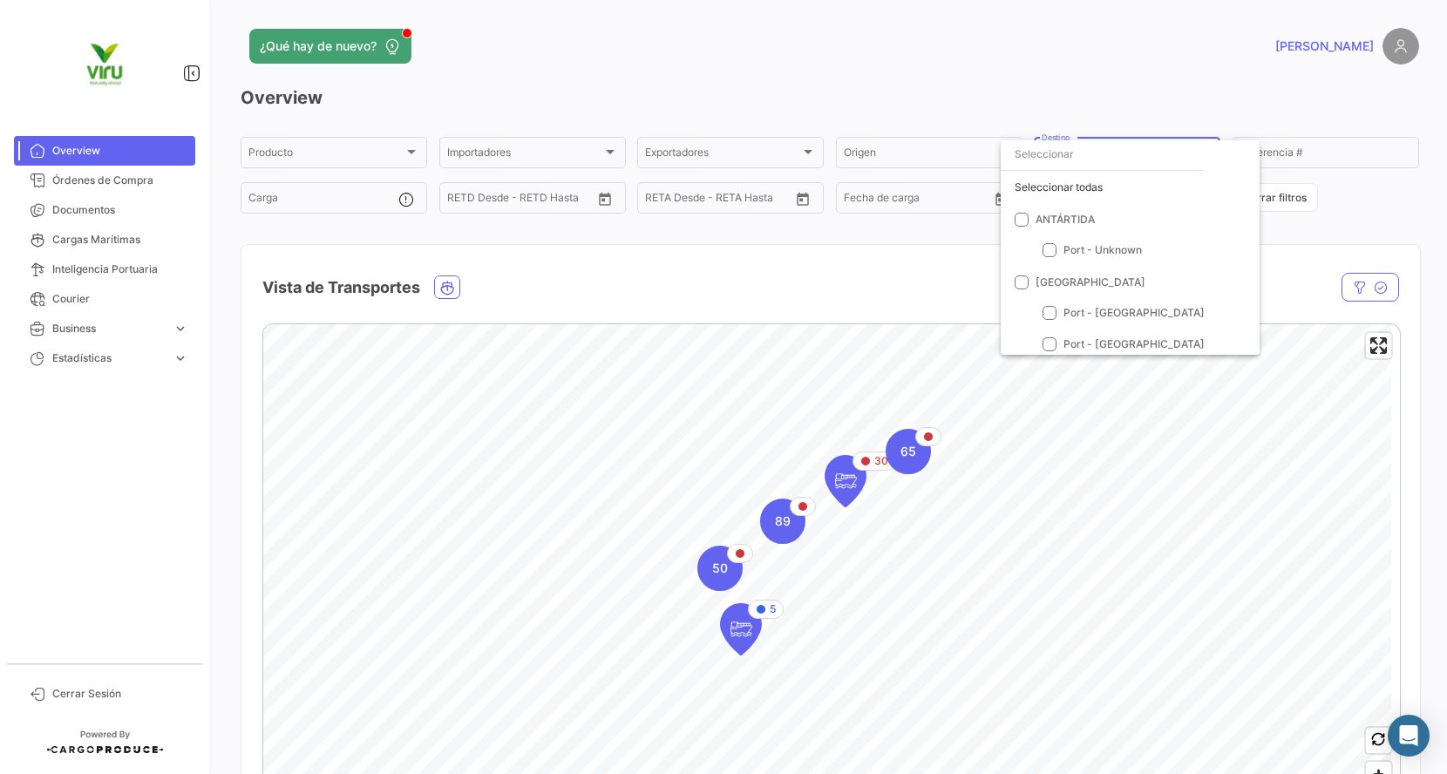
click at [1125, 163] on input "dropdown search" at bounding box center [1102, 154] width 203 height 31
type input "C"
click at [1175, 160] on mat-icon "close" at bounding box center [1183, 160] width 21 height 21
click at [938, 282] on div at bounding box center [723, 387] width 1447 height 774
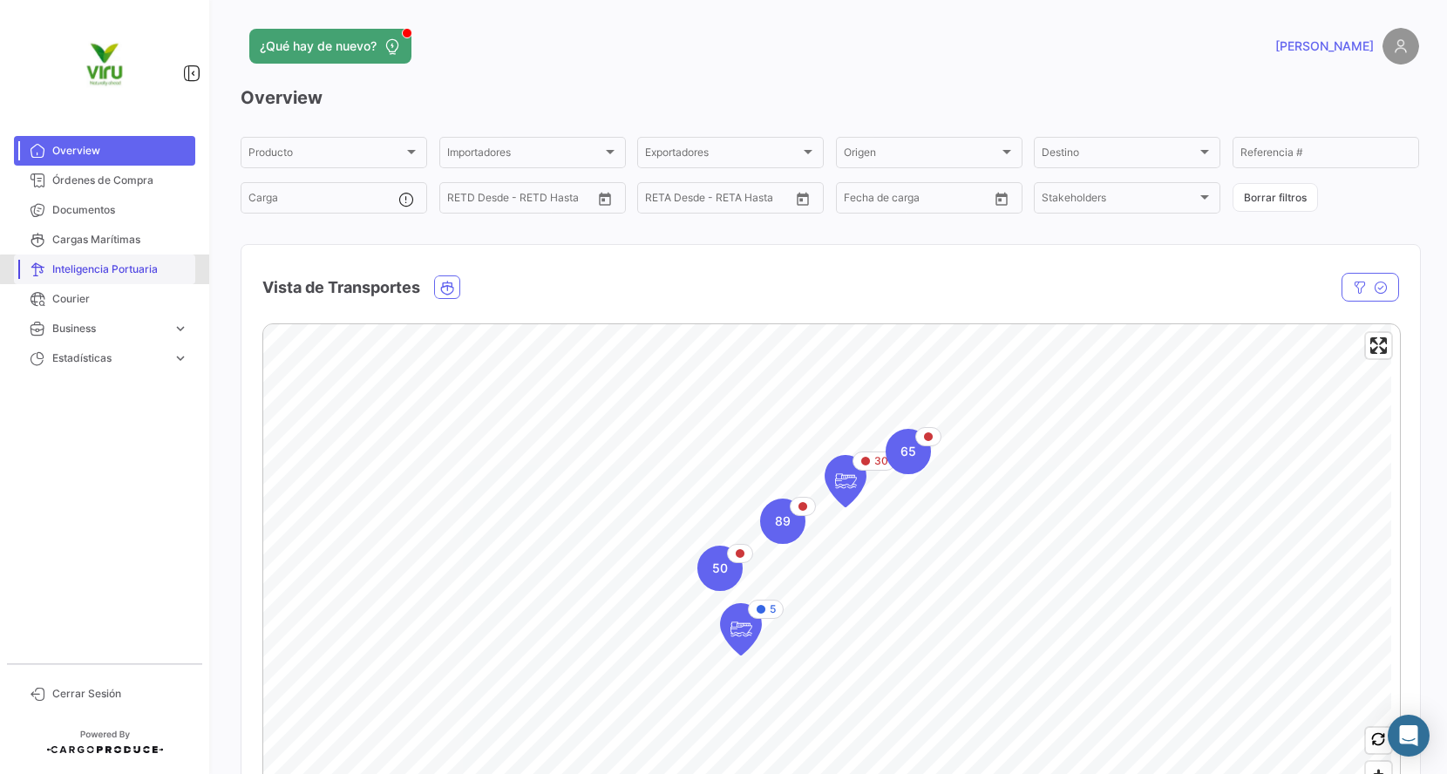
click at [114, 269] on span "Inteligencia Portuaria" at bounding box center [120, 270] width 136 height 16
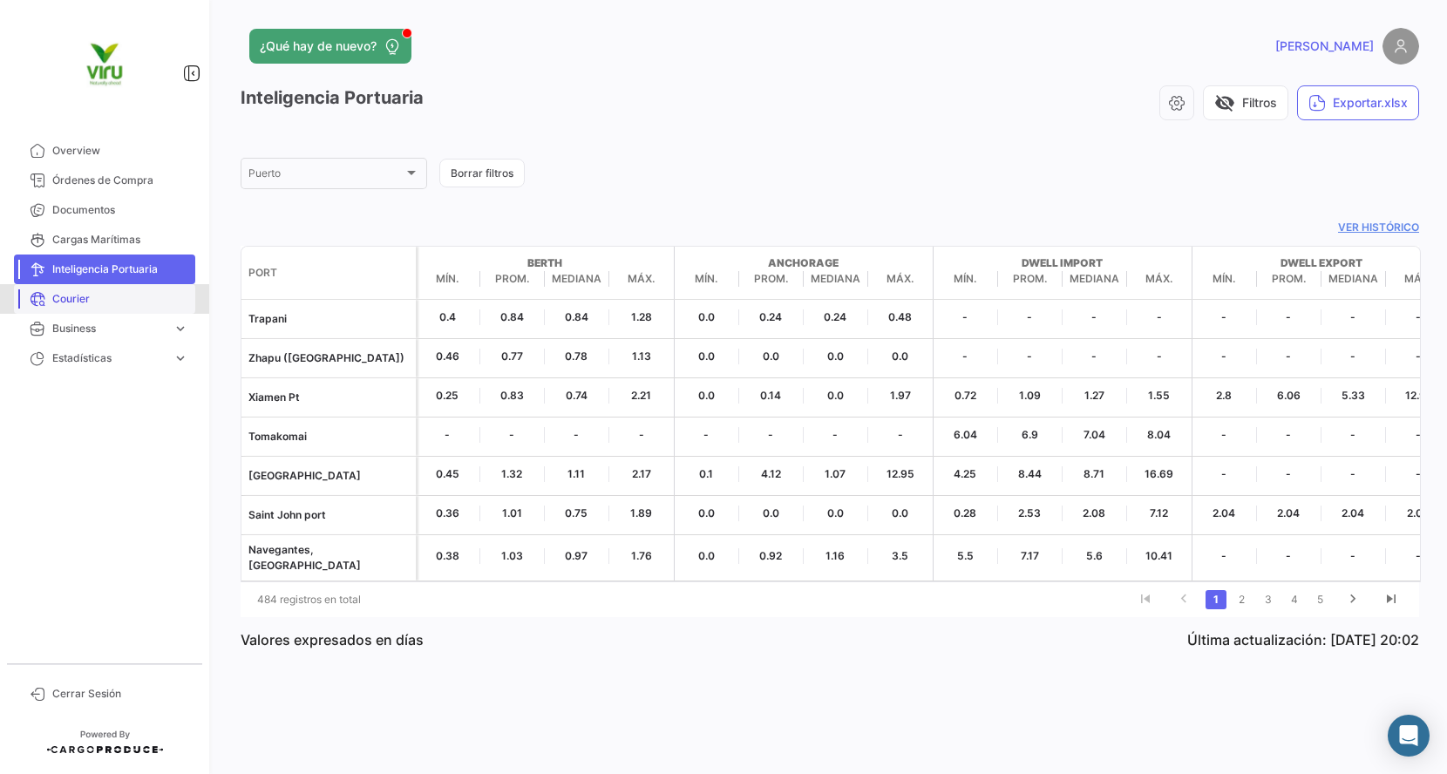
click at [105, 296] on span "Courier" at bounding box center [120, 299] width 136 height 16
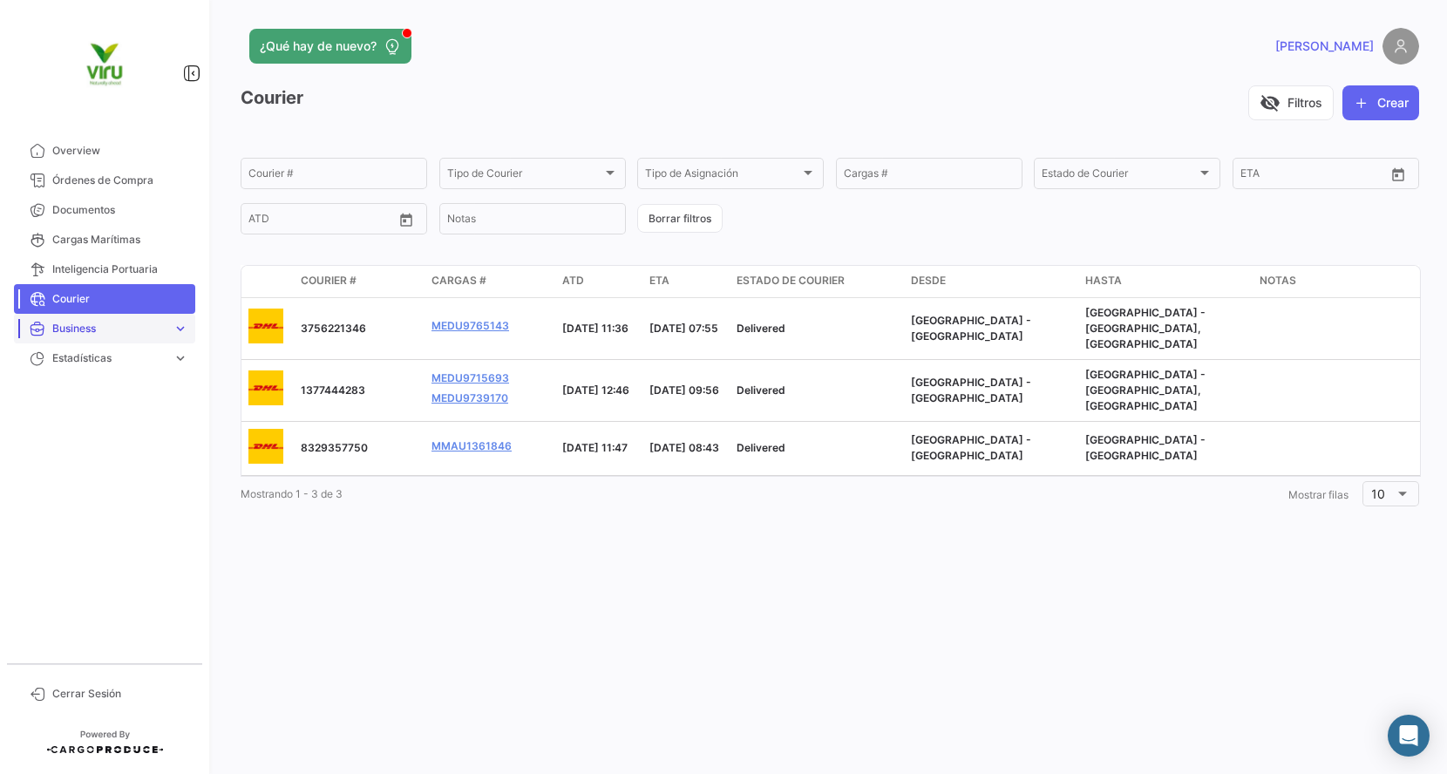
click at [93, 324] on span "Business" at bounding box center [108, 329] width 113 height 16
click at [107, 242] on span "Cargas Marítimas" at bounding box center [120, 240] width 136 height 16
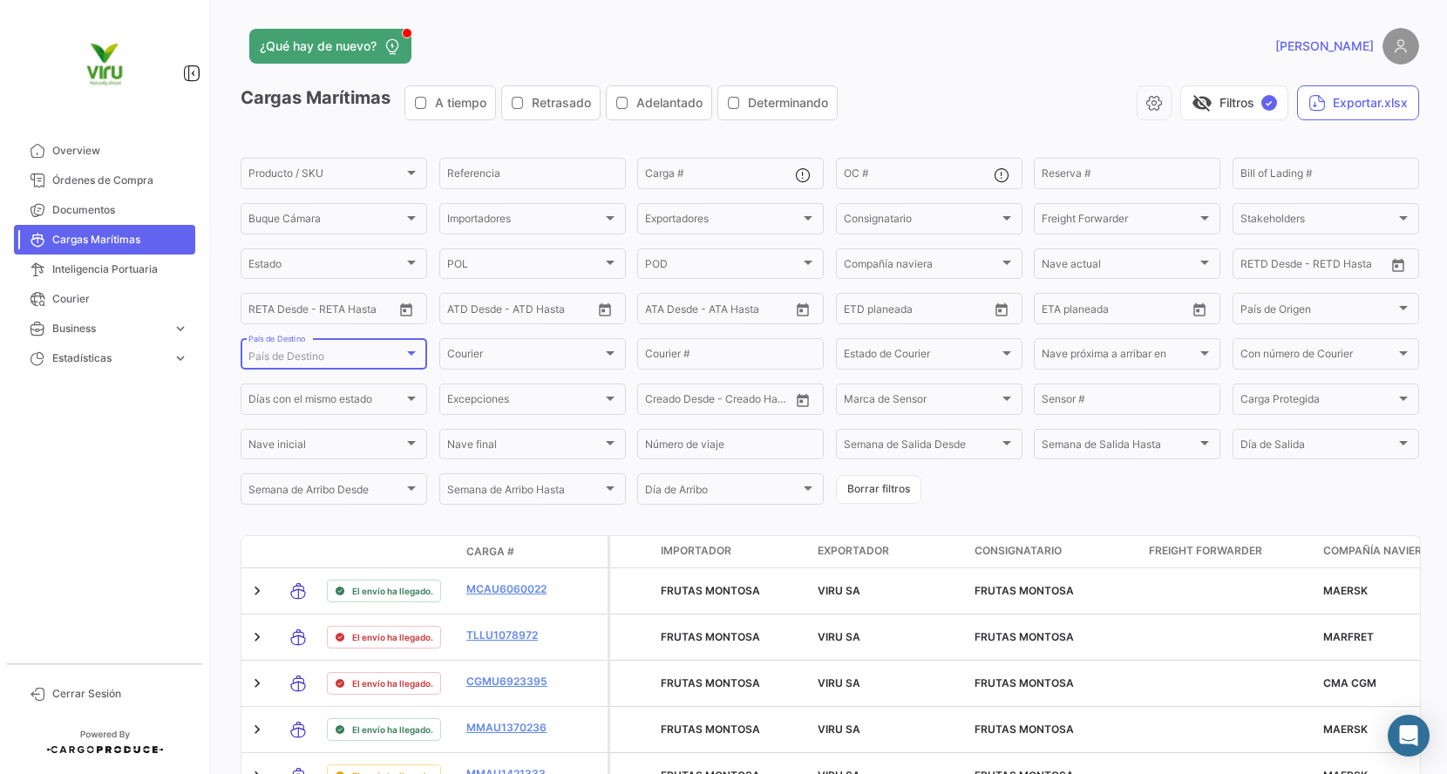
click at [416, 357] on div at bounding box center [412, 353] width 16 height 14
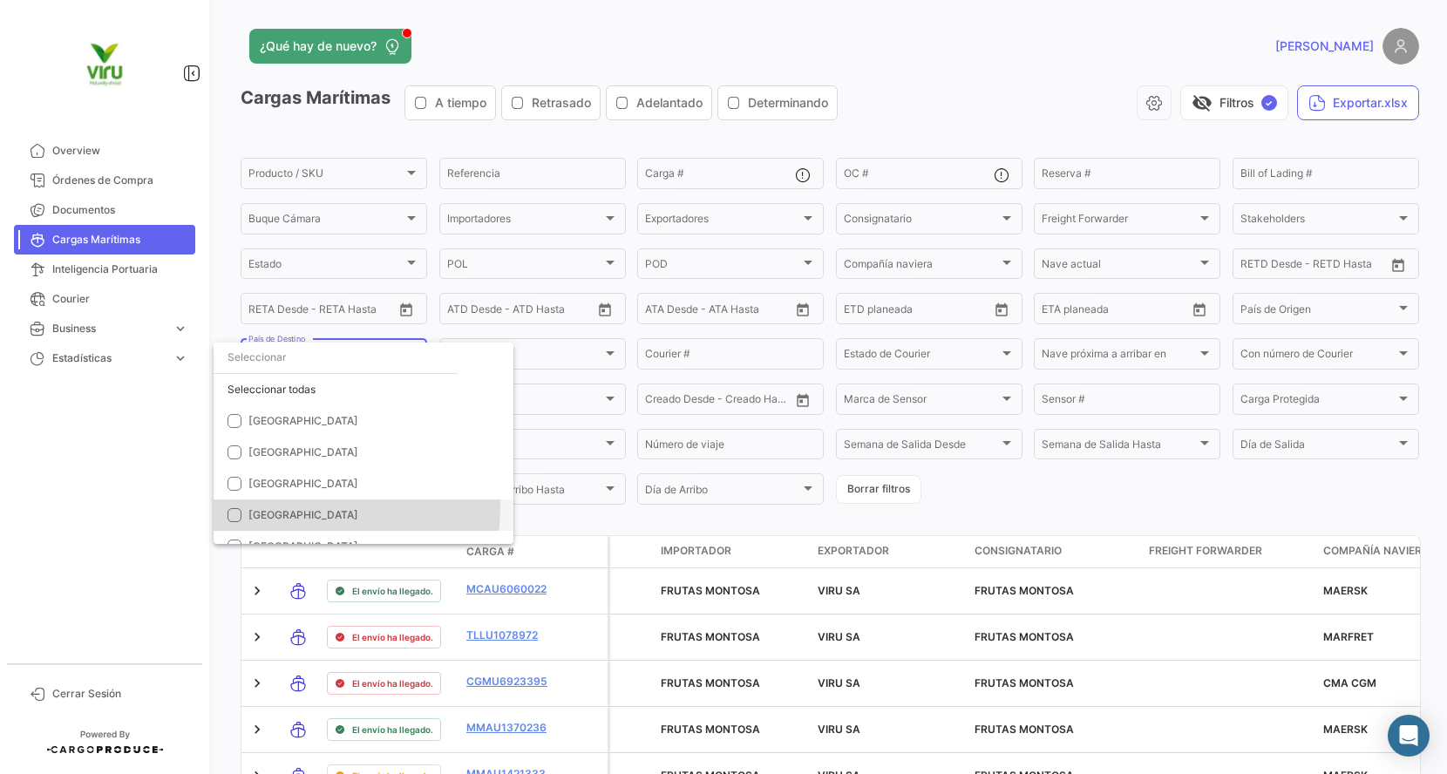
click at [318, 508] on span "[GEOGRAPHIC_DATA]" at bounding box center [370, 515] width 244 height 16
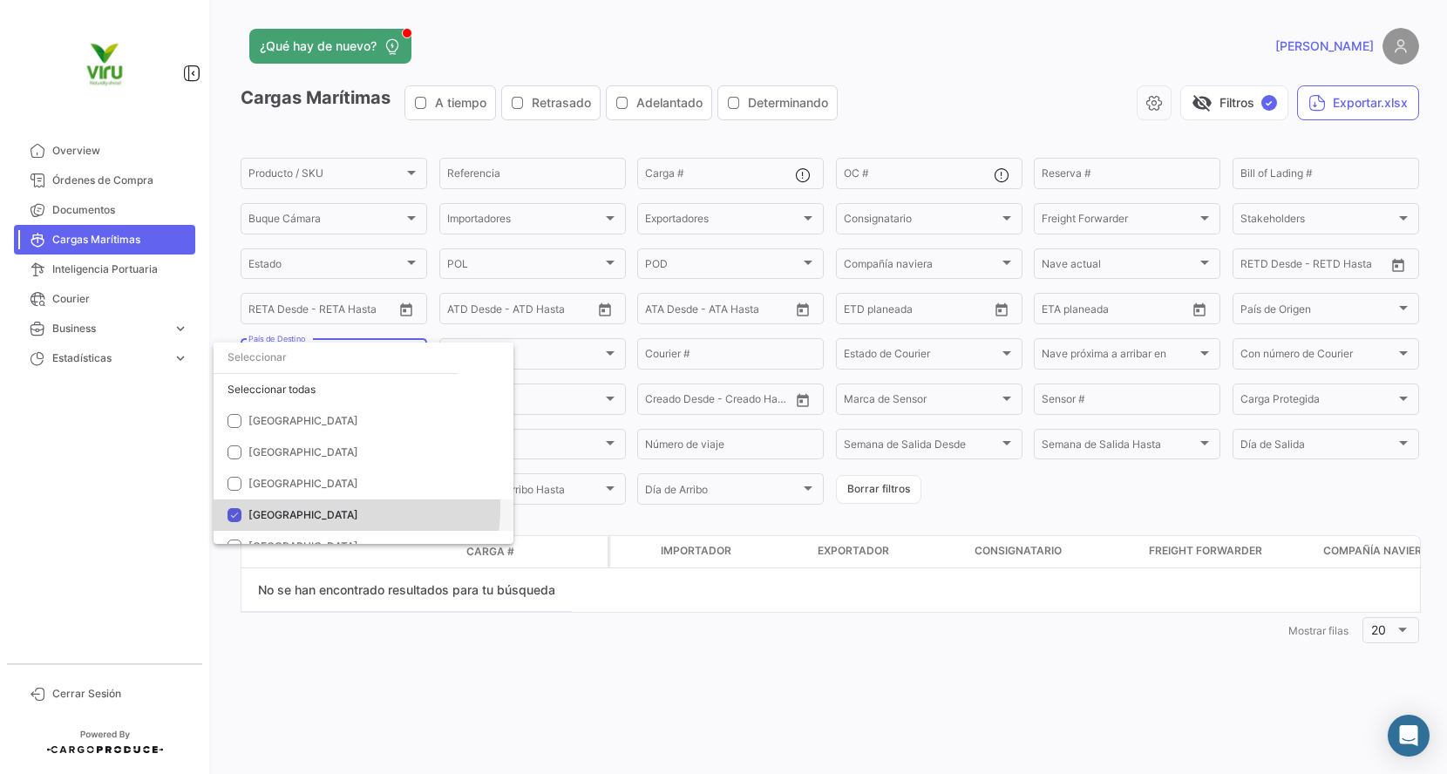
click at [318, 508] on span "[GEOGRAPHIC_DATA]" at bounding box center [370, 515] width 244 height 16
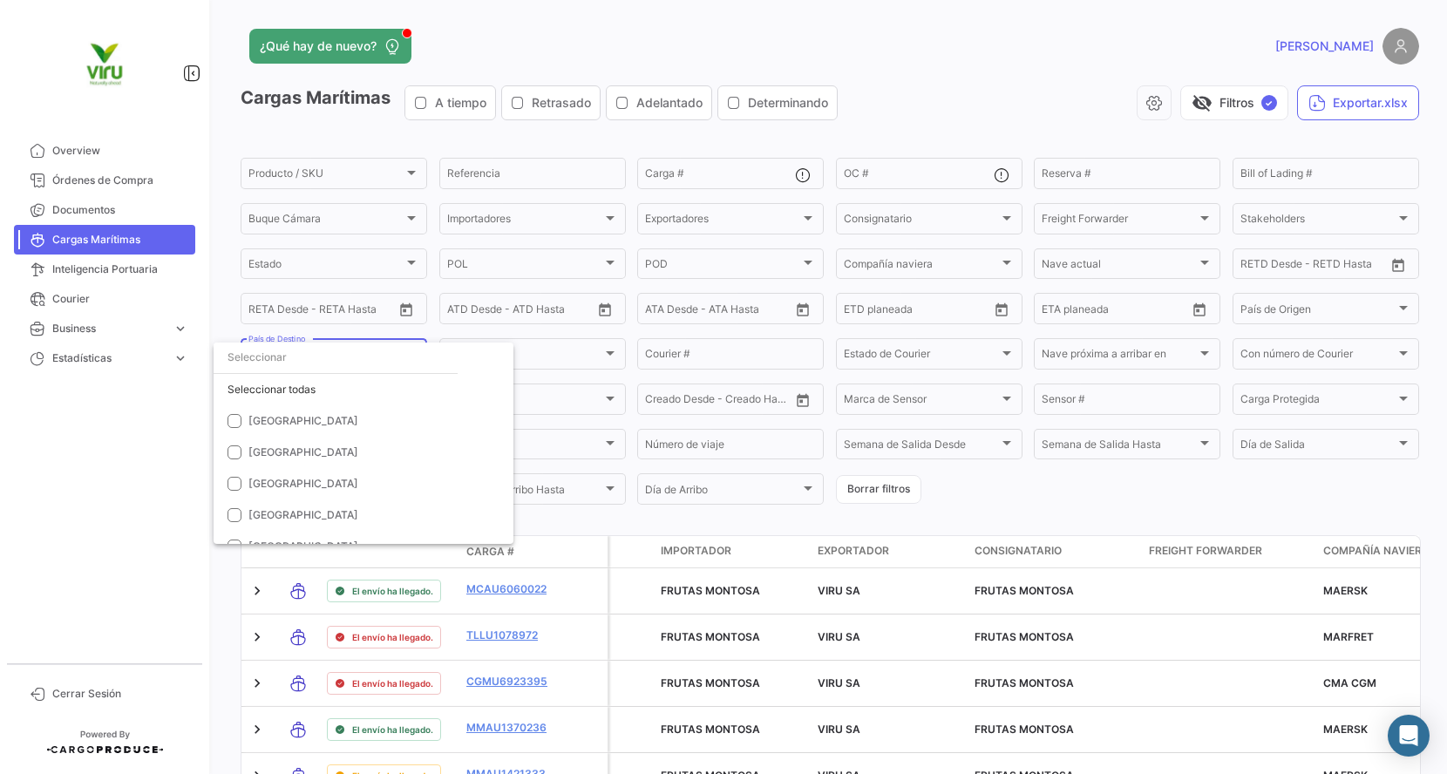
click at [656, 520] on div at bounding box center [723, 387] width 1447 height 774
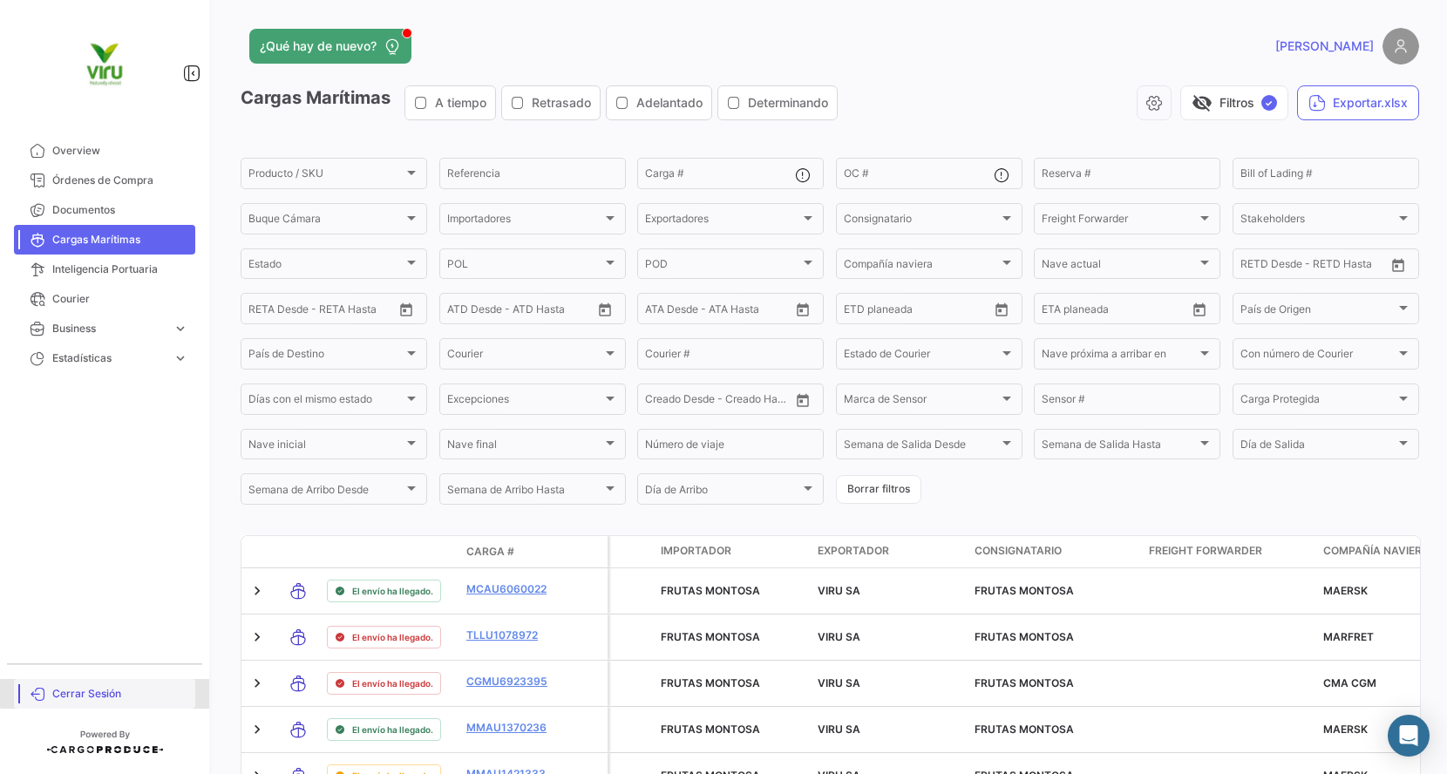
click at [112, 687] on span "Cerrar Sesión" at bounding box center [120, 694] width 136 height 16
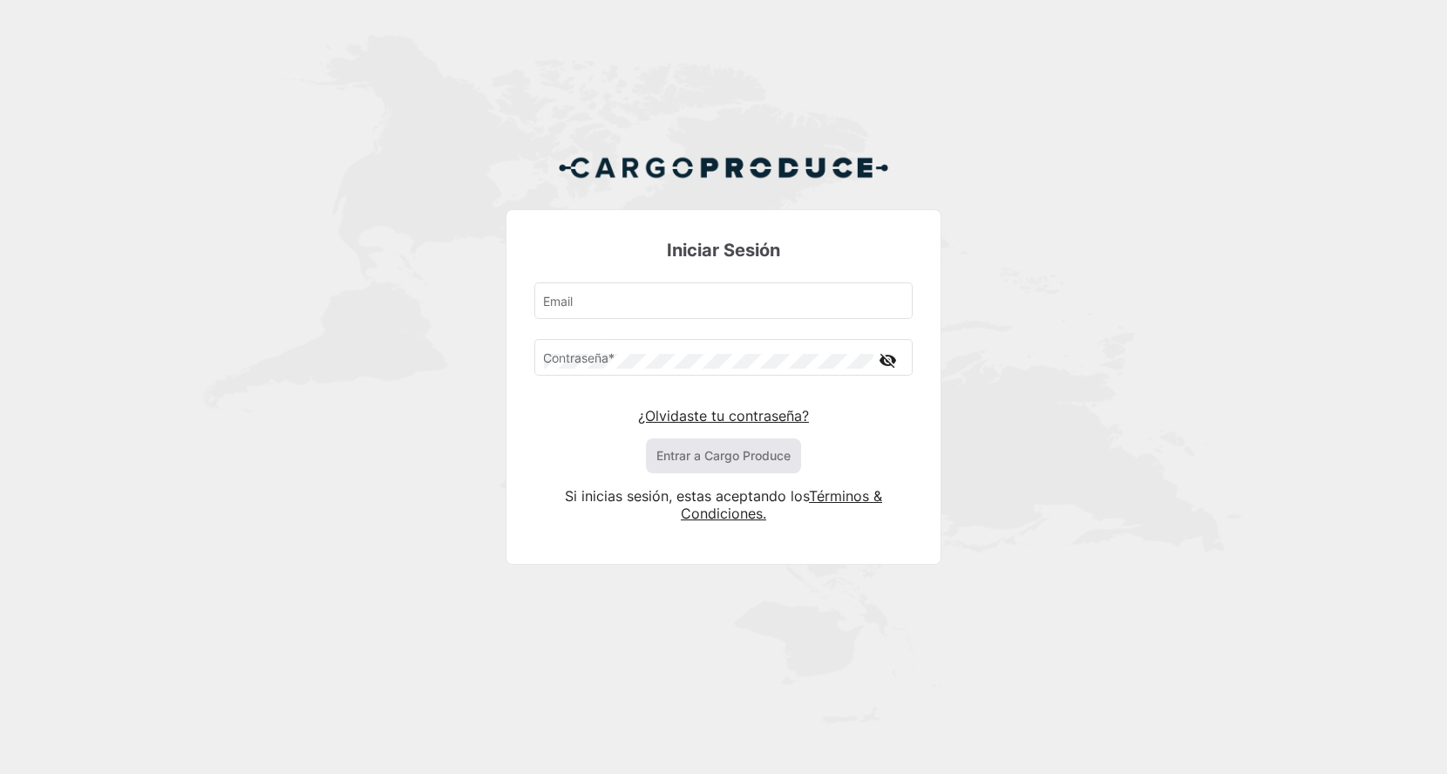
type input "[EMAIL_ADDRESS][DOMAIN_NAME]"
